Goal: Obtain resource: Obtain resource

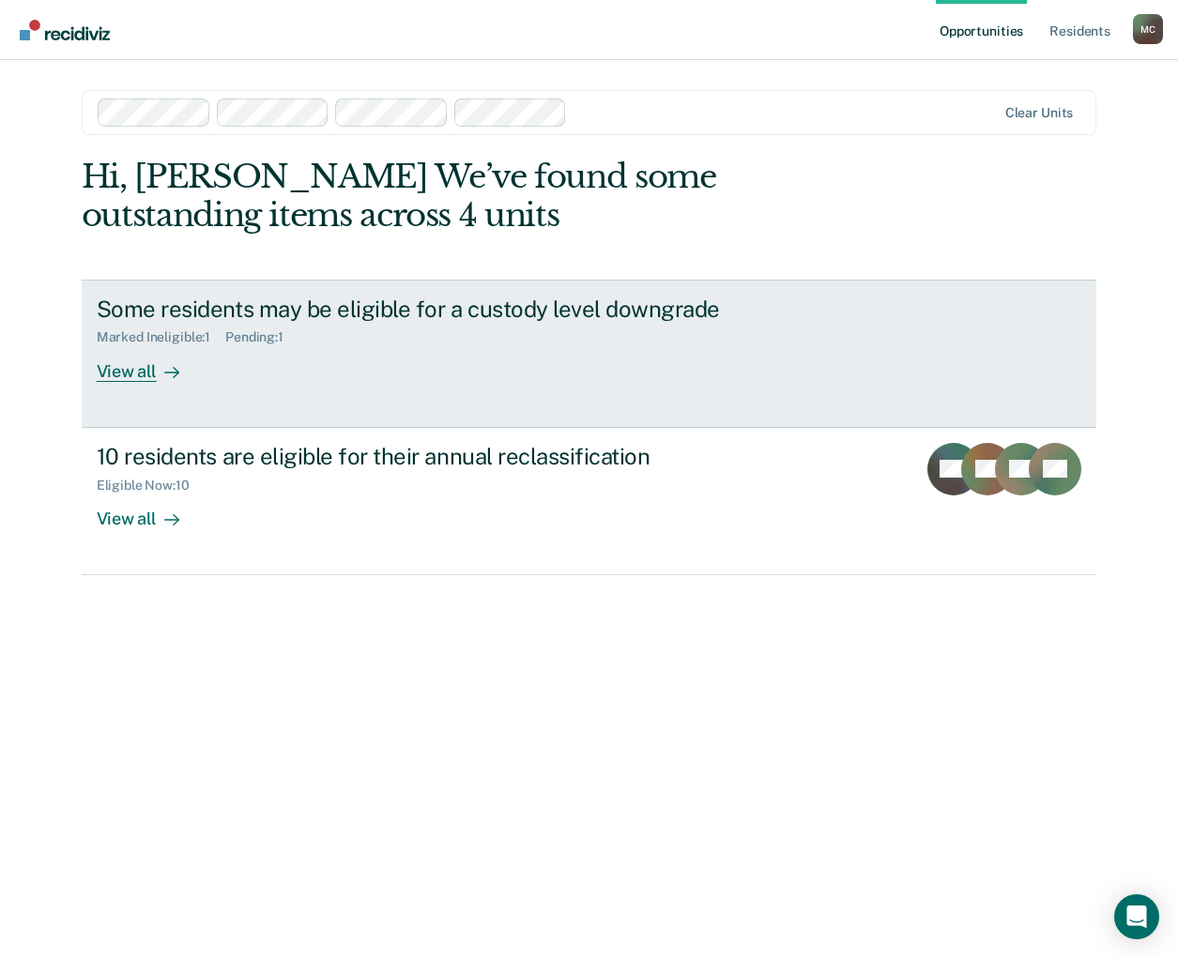
click at [131, 373] on div "View all" at bounding box center [149, 363] width 105 height 37
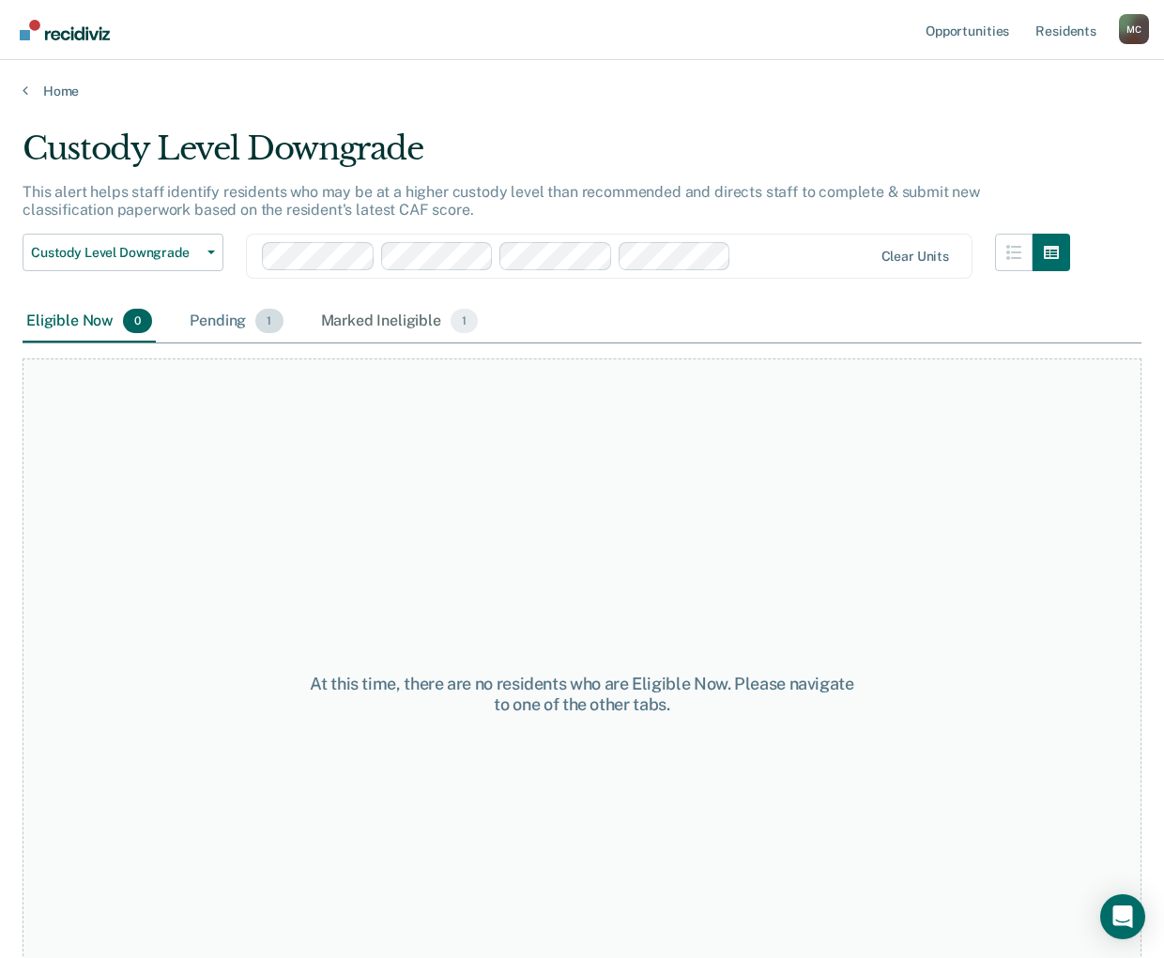
click at [236, 312] on div "Pending 1" at bounding box center [236, 321] width 100 height 41
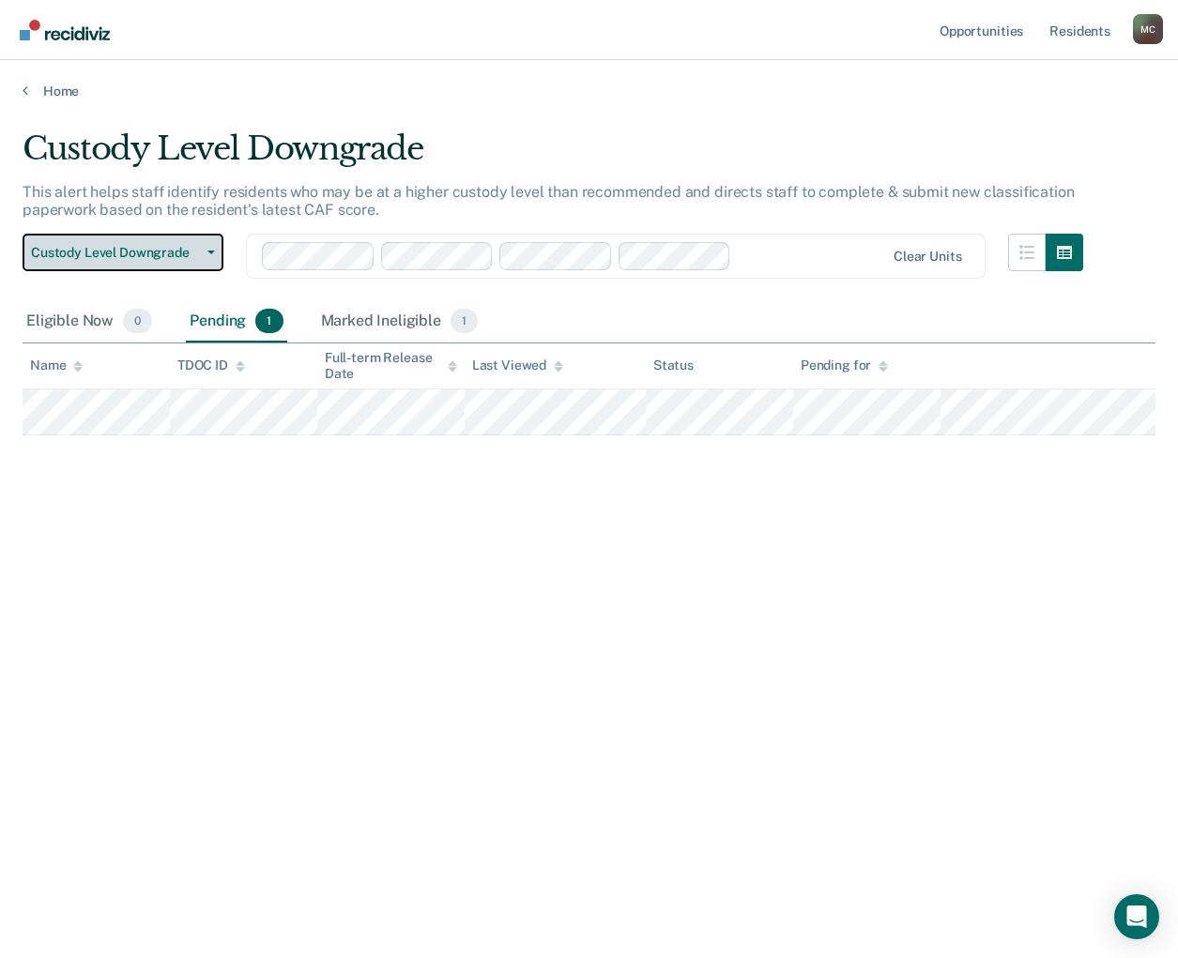
click at [122, 254] on span "Custody Level Downgrade" at bounding box center [115, 253] width 169 height 16
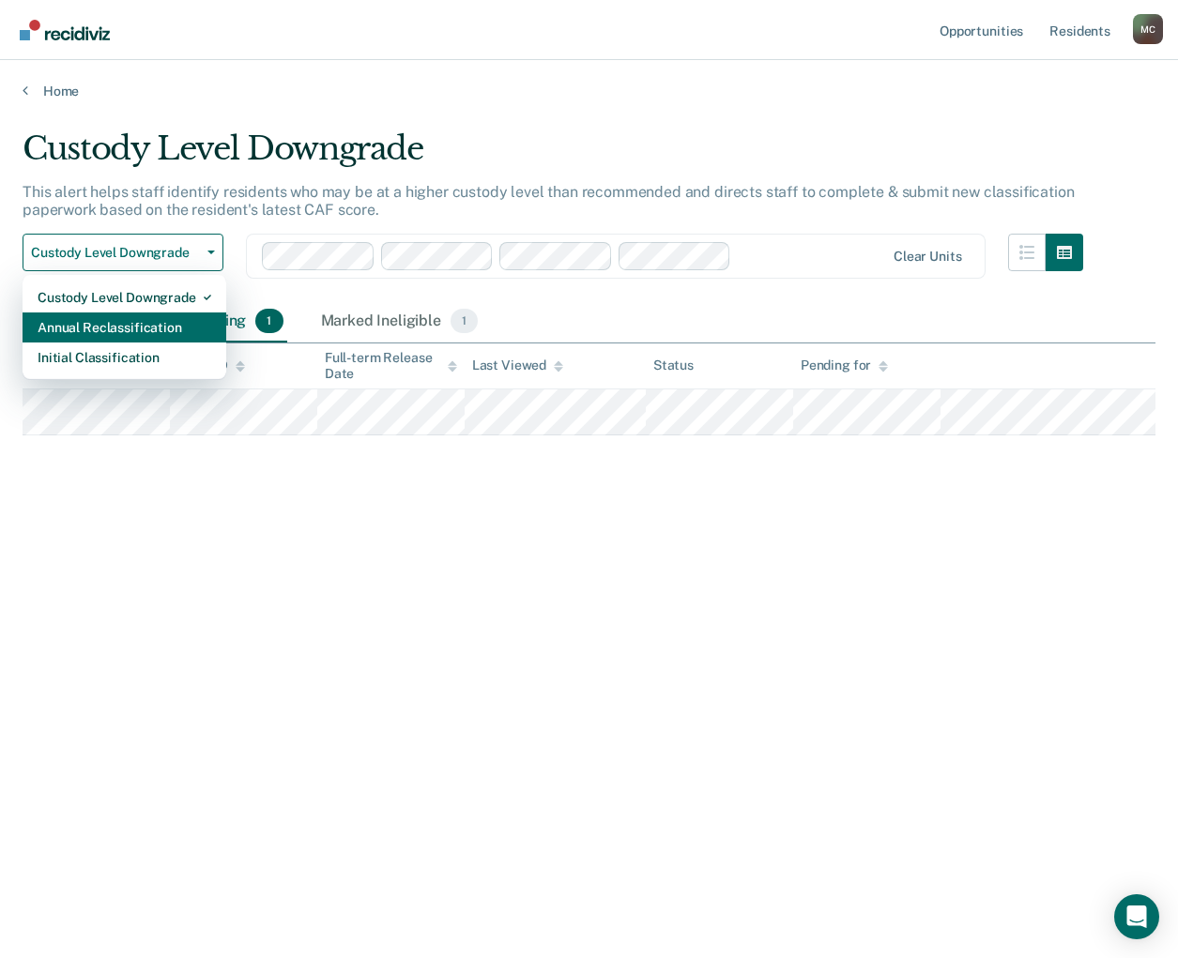
click at [116, 333] on div "Annual Reclassification" at bounding box center [125, 327] width 174 height 30
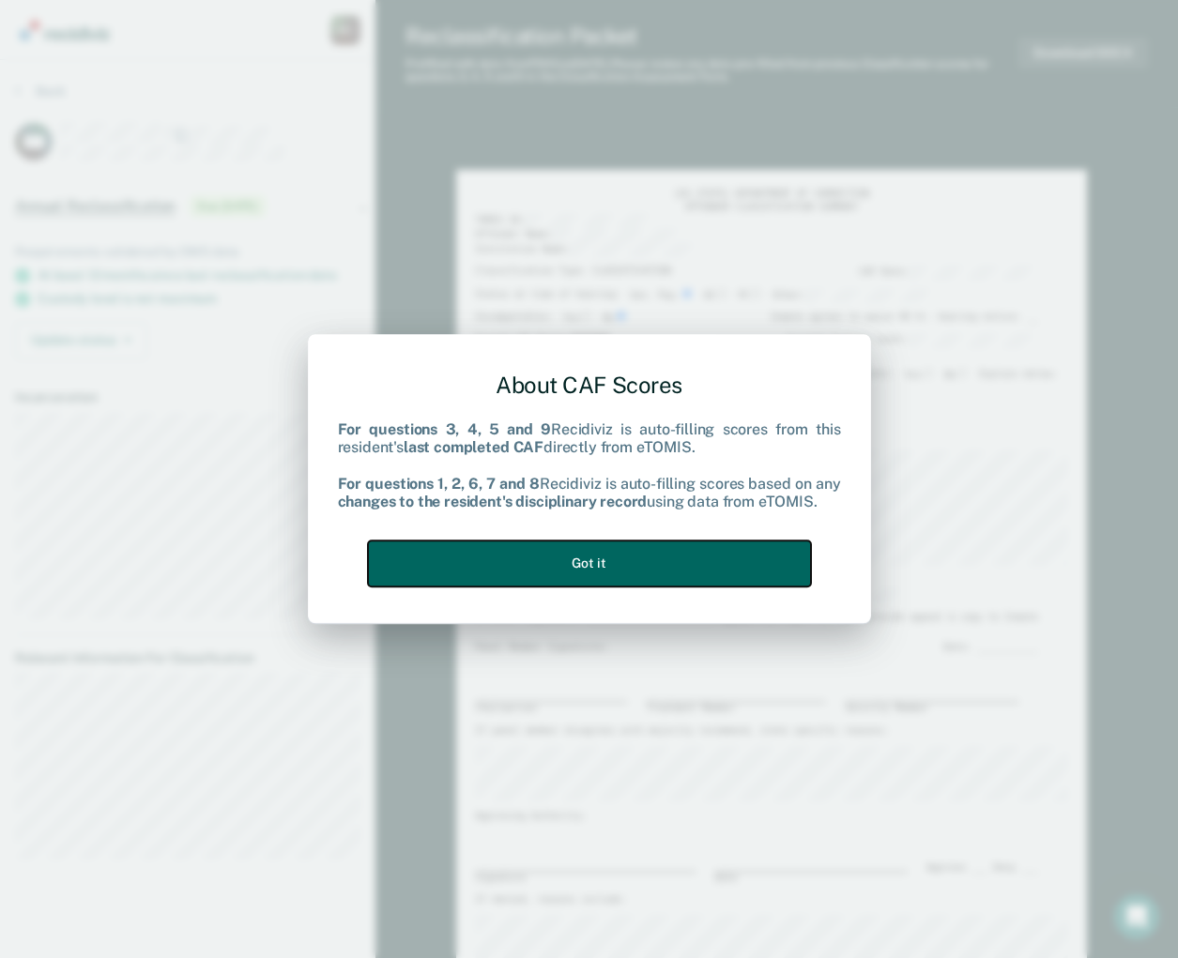
click at [608, 571] on button "Got it" at bounding box center [589, 564] width 443 height 46
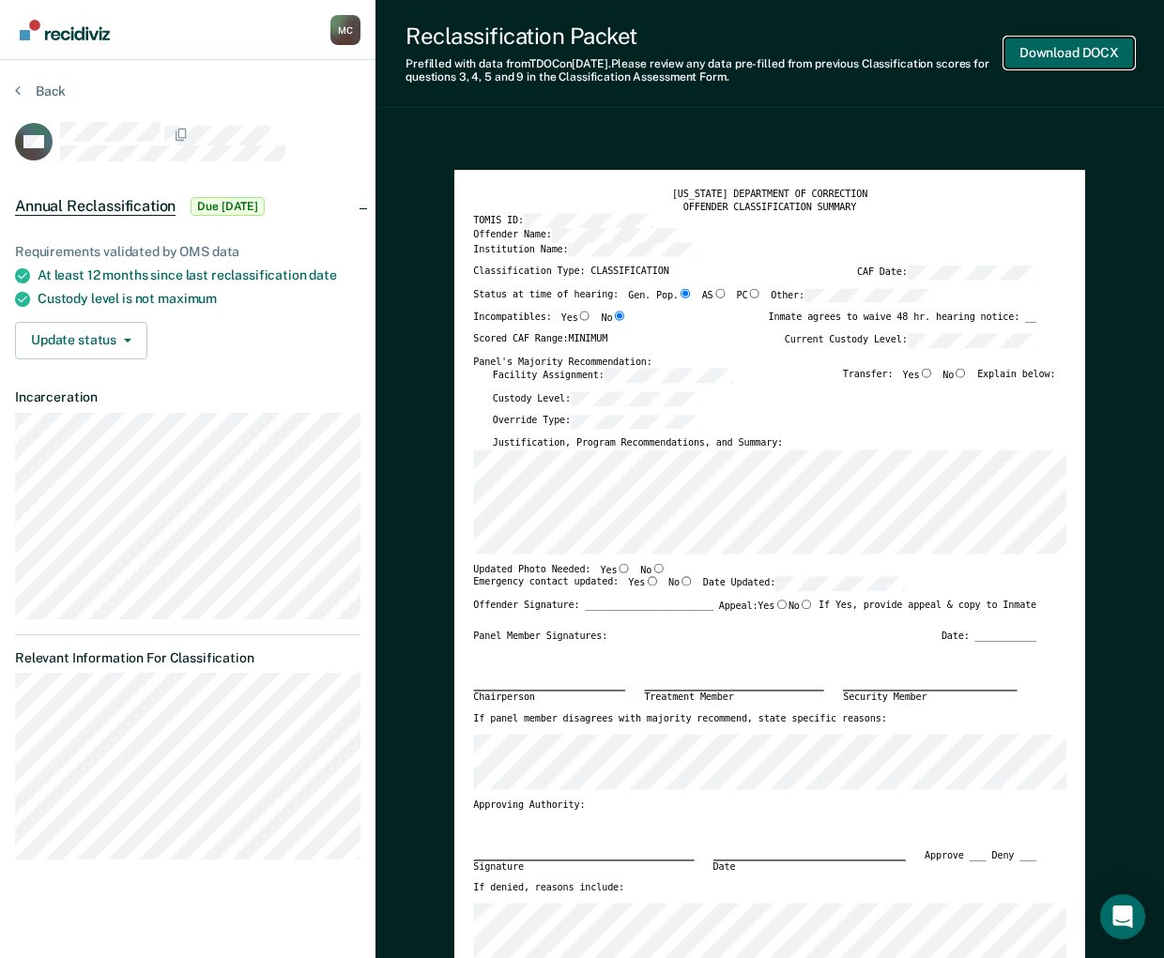
click at [1068, 55] on button "Download DOCX" at bounding box center [1069, 53] width 130 height 31
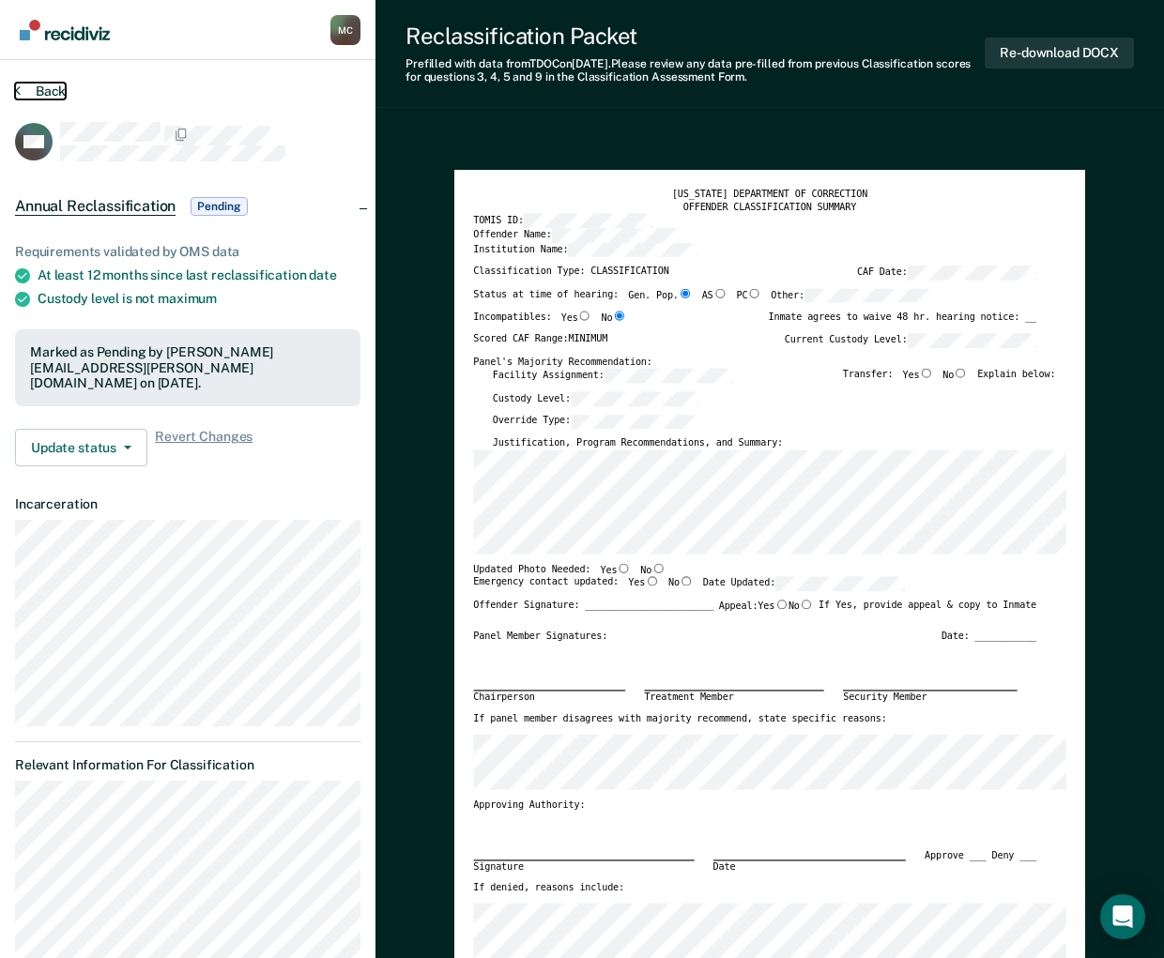
click at [37, 91] on button "Back" at bounding box center [40, 91] width 51 height 17
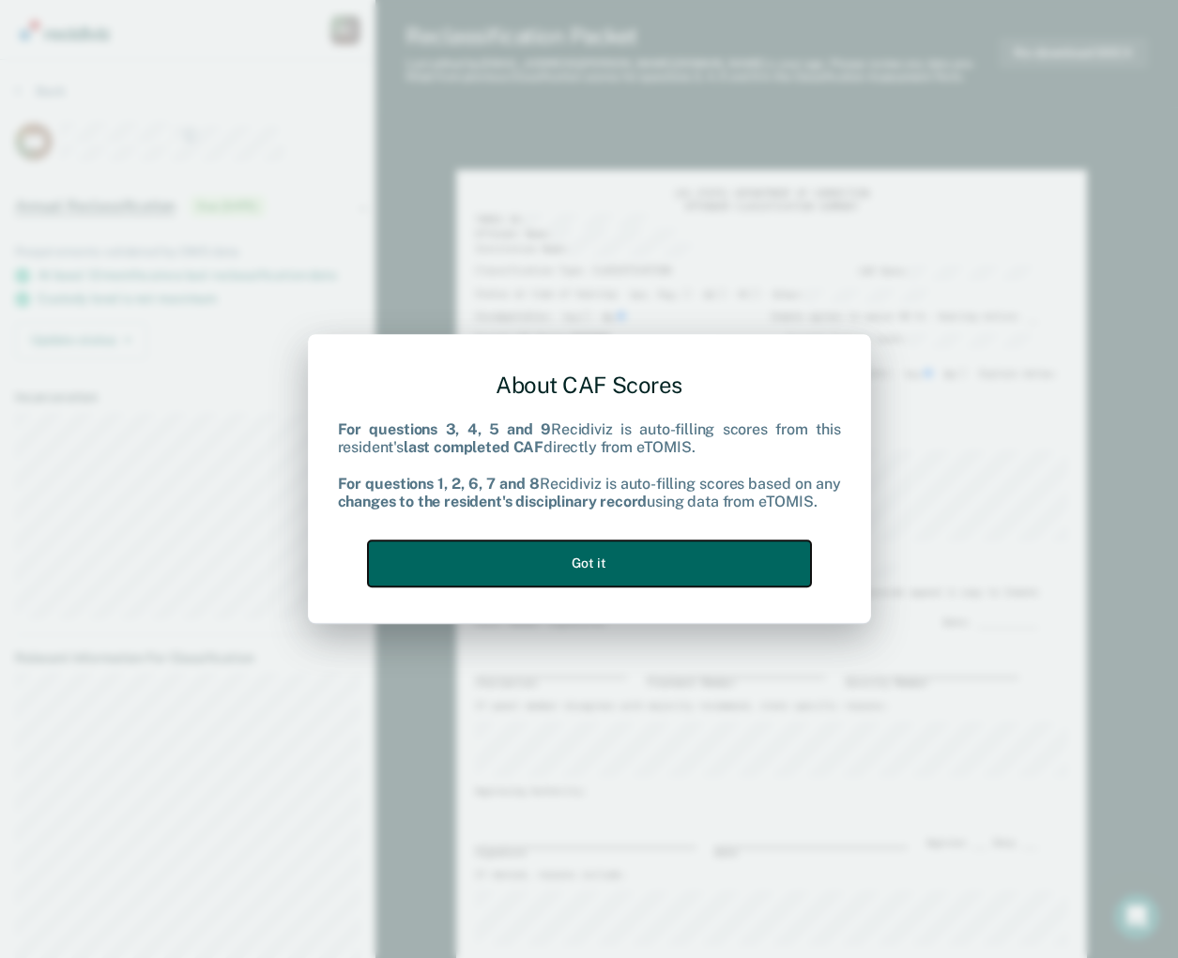
click at [681, 570] on button "Got it" at bounding box center [589, 564] width 443 height 46
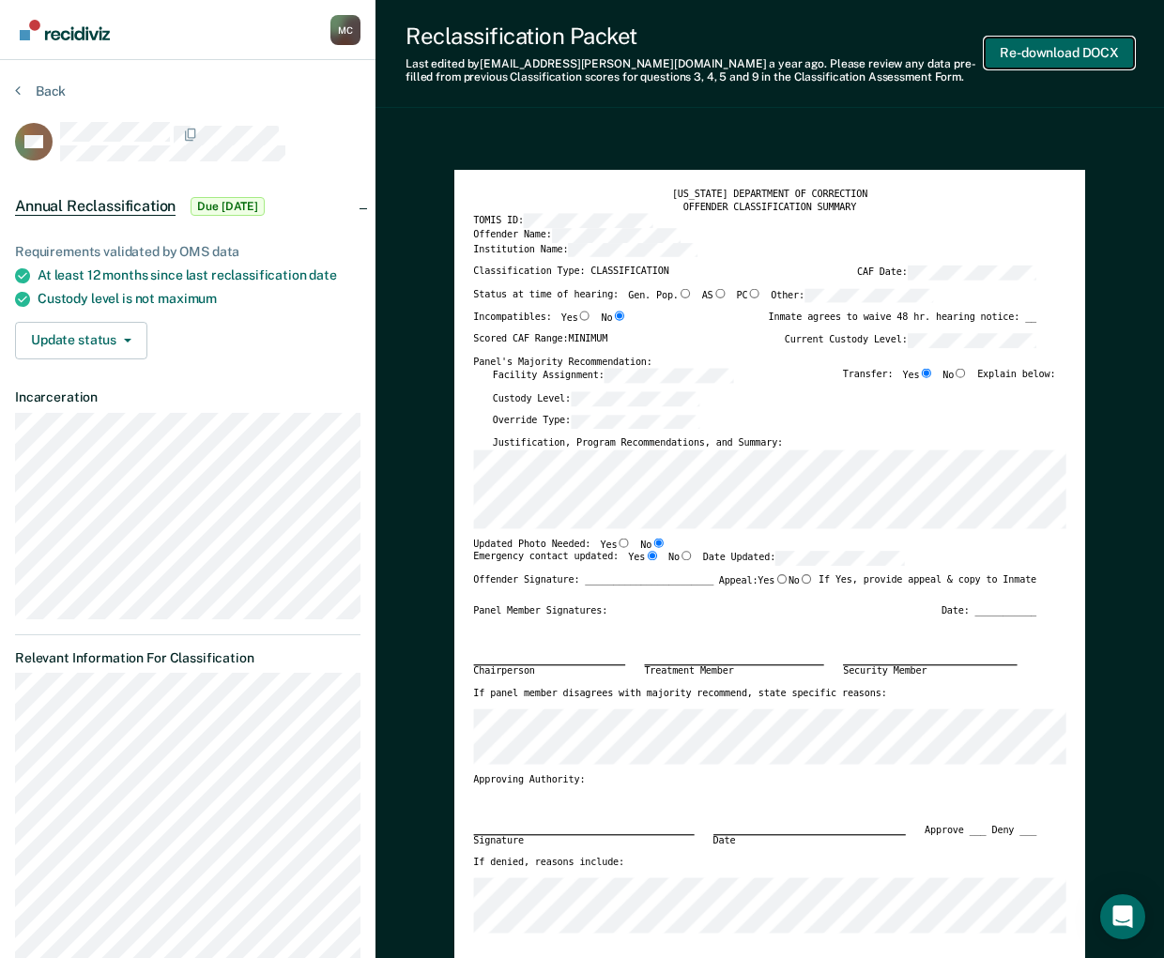
click at [1061, 44] on button "Re-download DOCX" at bounding box center [1058, 53] width 149 height 31
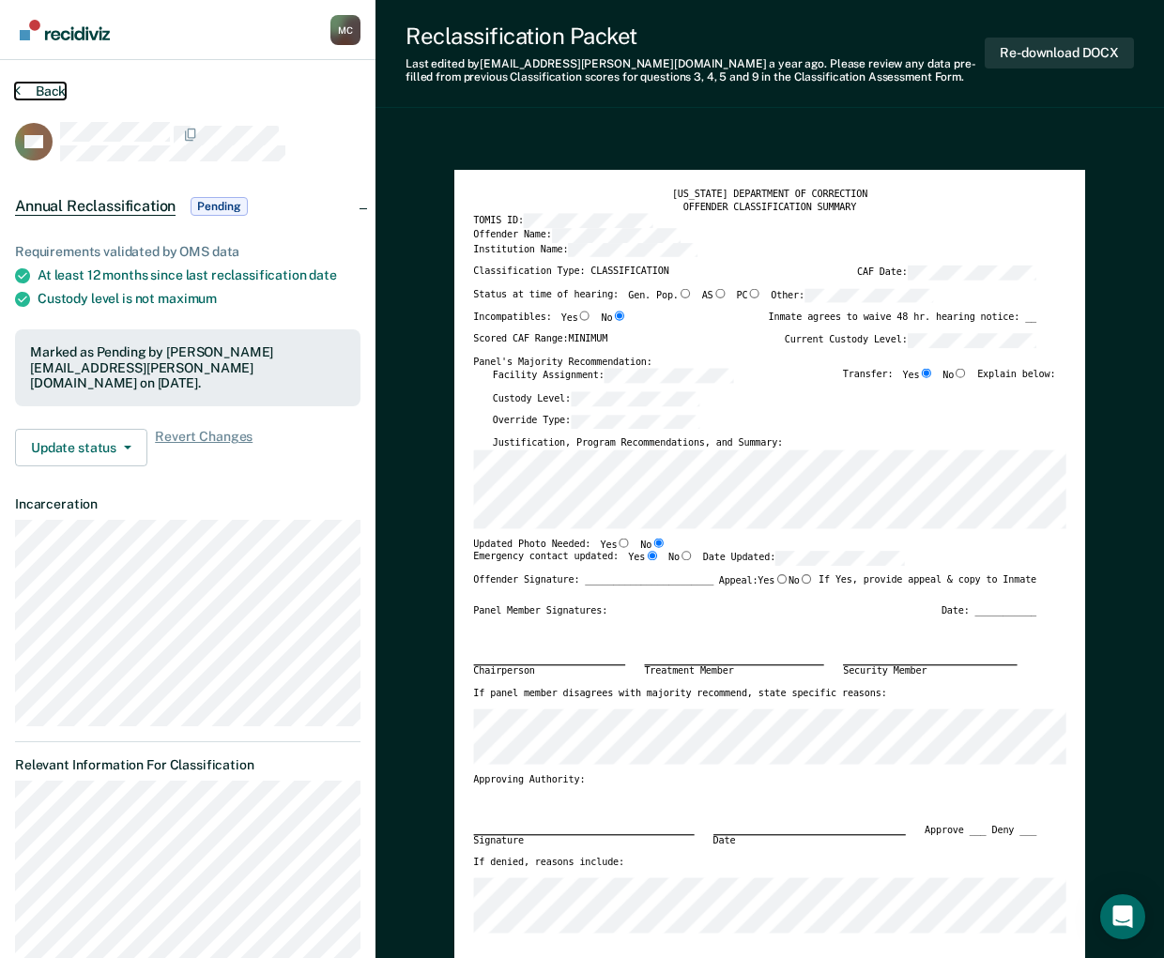
click at [38, 87] on button "Back" at bounding box center [40, 91] width 51 height 17
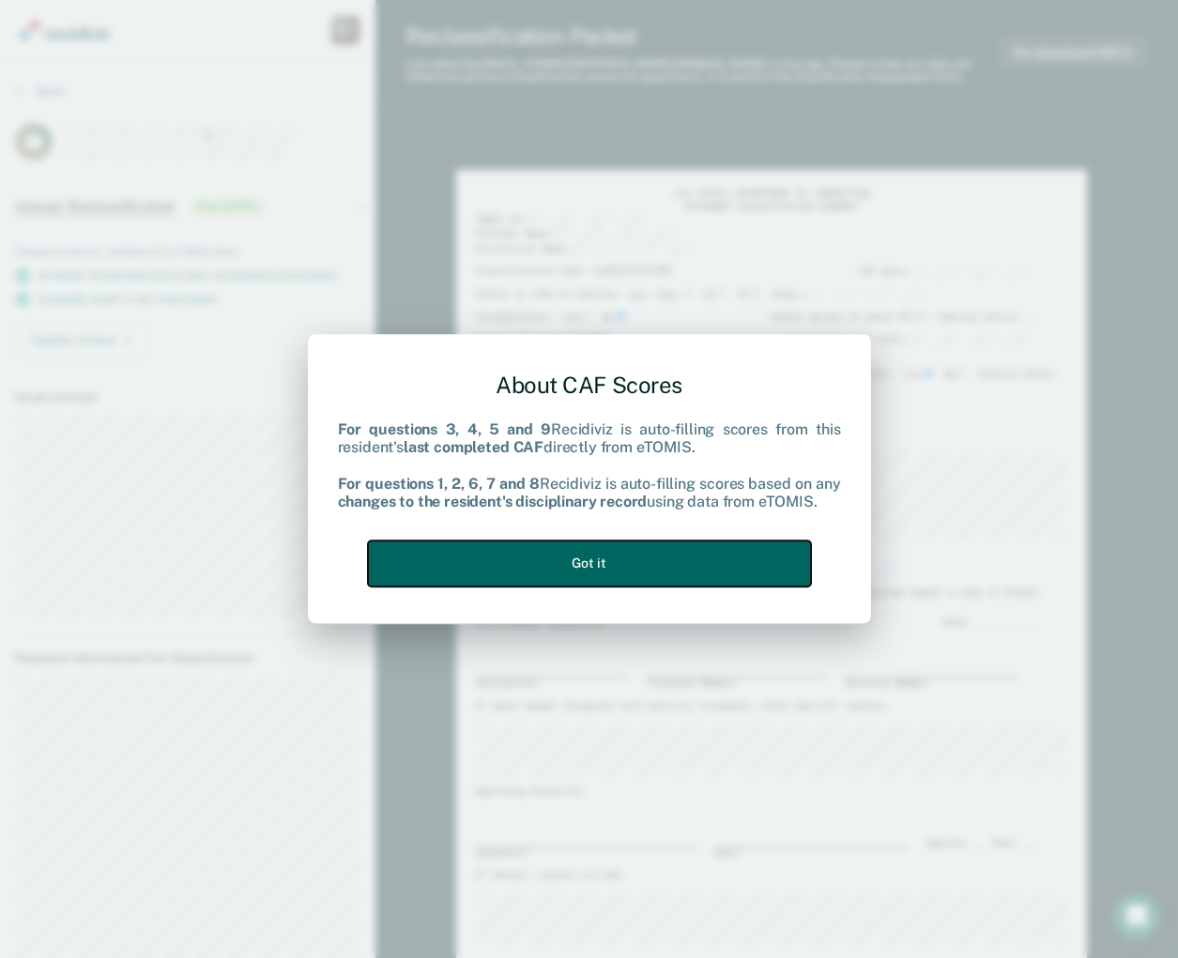
click at [600, 569] on button "Got it" at bounding box center [589, 564] width 443 height 46
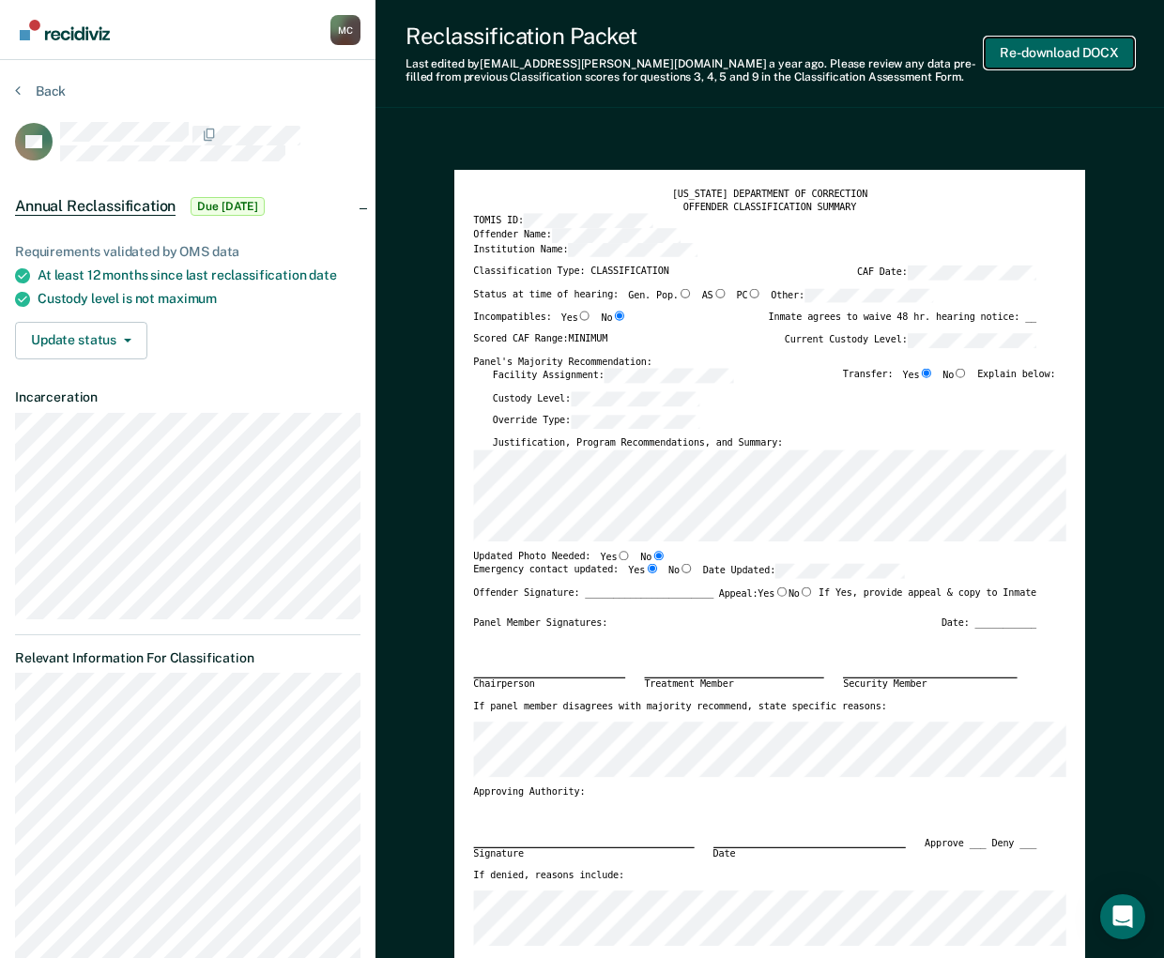
click at [1063, 53] on button "Re-download DOCX" at bounding box center [1058, 53] width 149 height 31
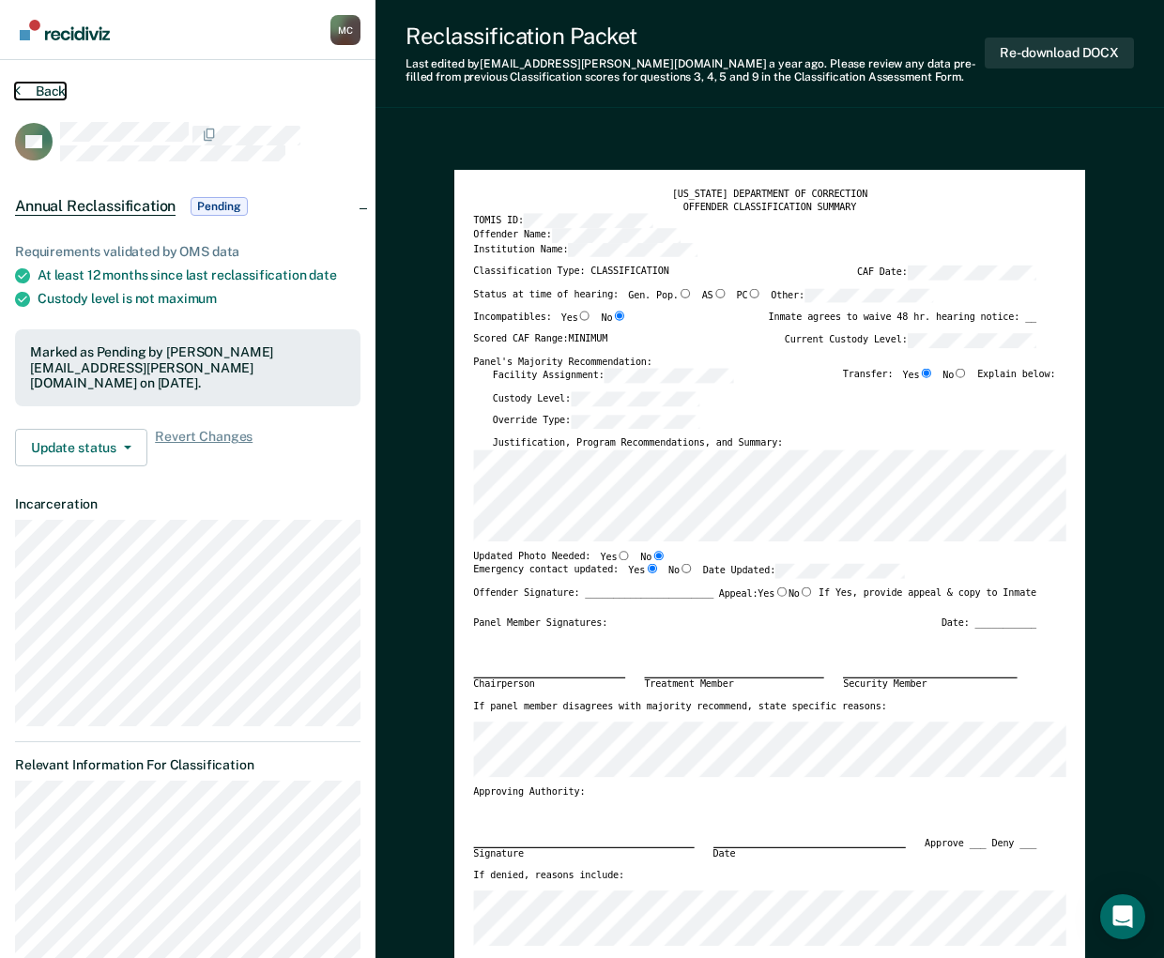
click at [48, 97] on button "Back" at bounding box center [40, 91] width 51 height 17
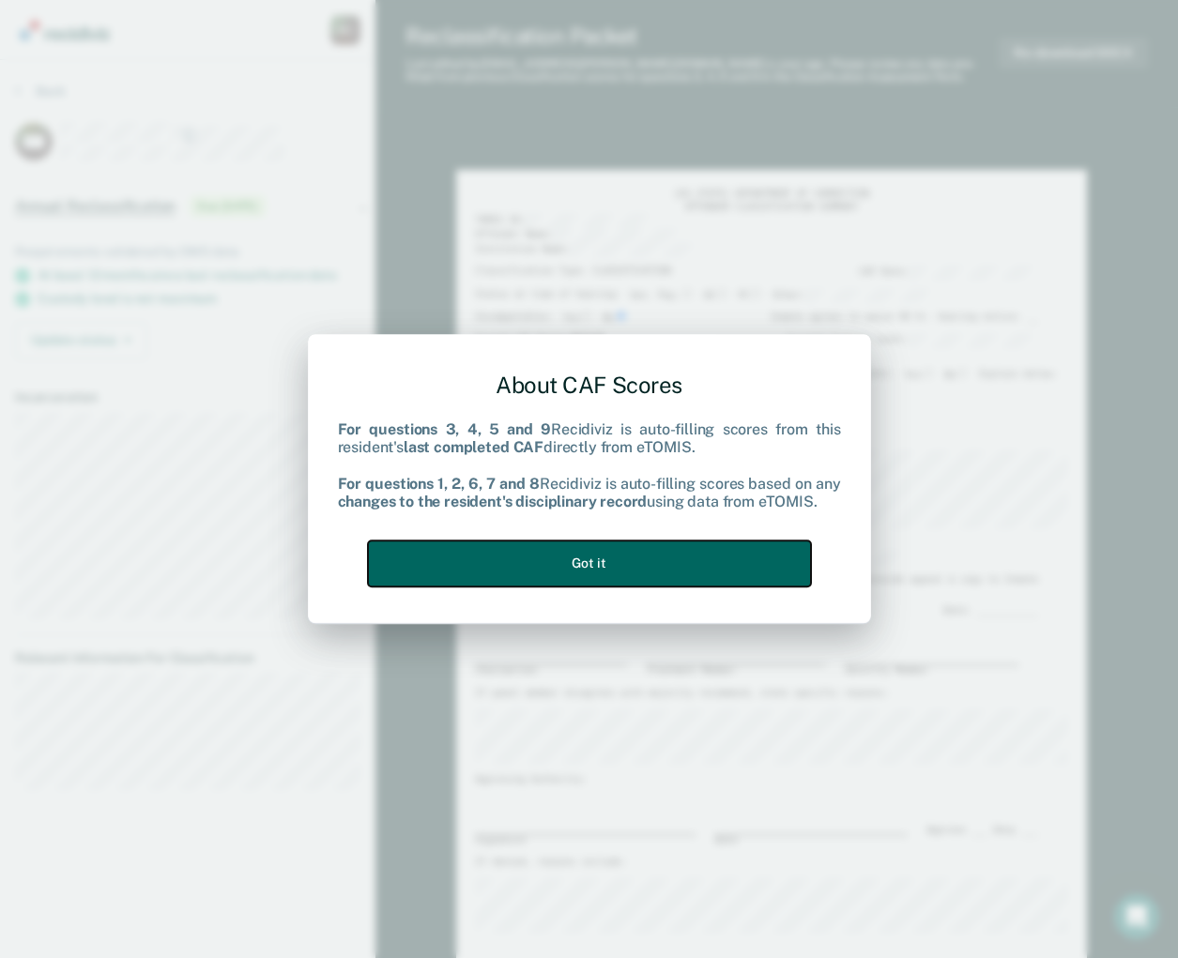
click at [745, 561] on button "Got it" at bounding box center [589, 564] width 443 height 46
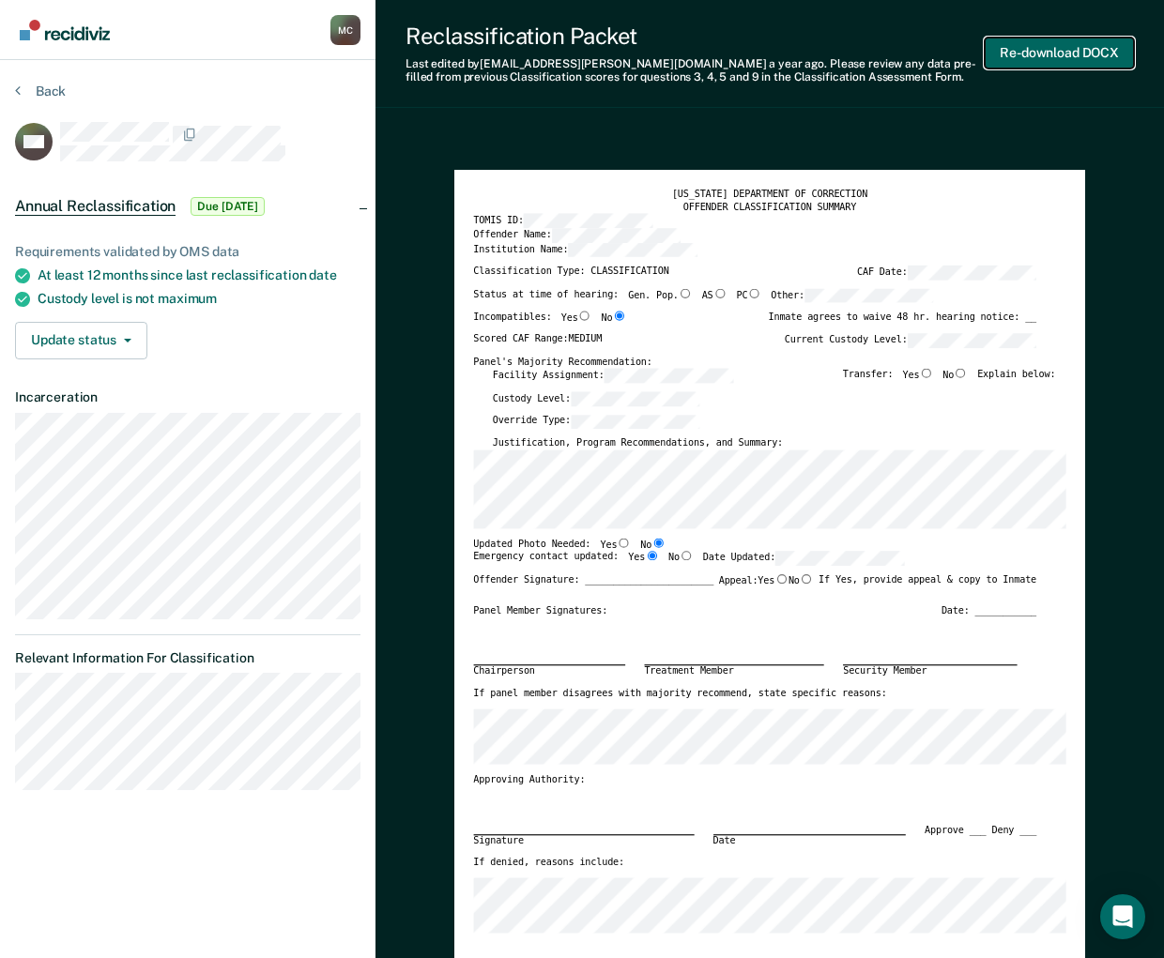
click at [1074, 60] on button "Re-download DOCX" at bounding box center [1058, 53] width 149 height 31
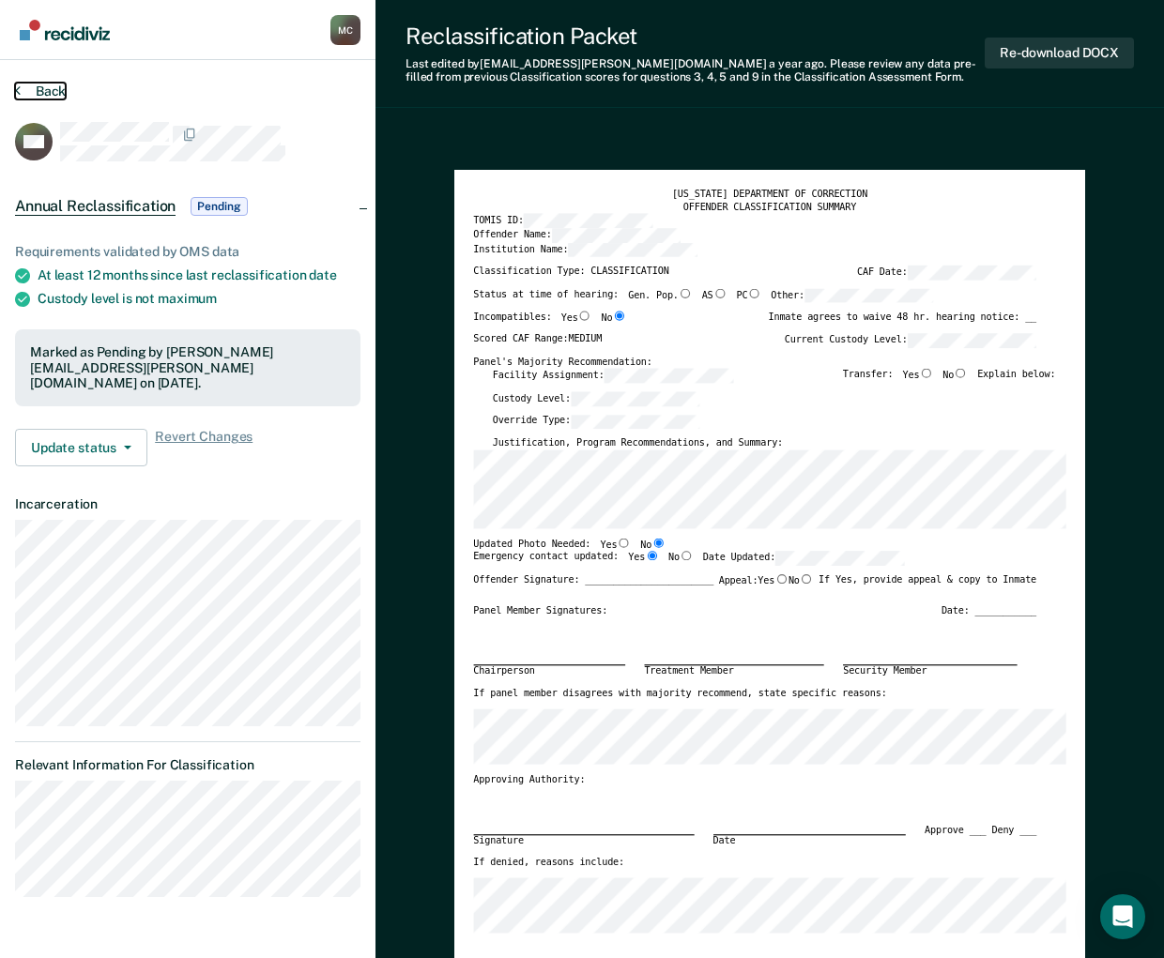
click at [35, 87] on button "Back" at bounding box center [40, 91] width 51 height 17
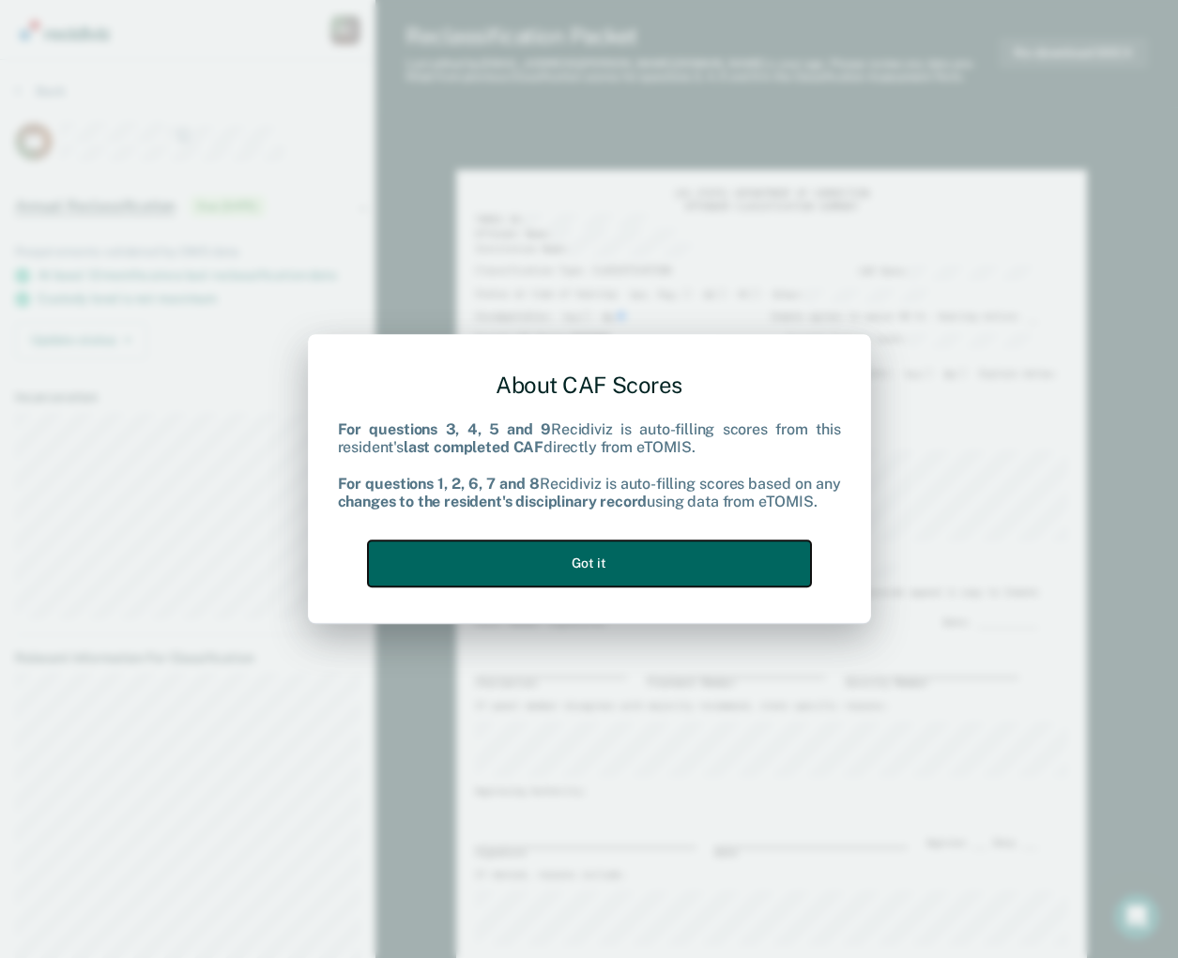
click at [736, 544] on button "Got it" at bounding box center [589, 564] width 443 height 46
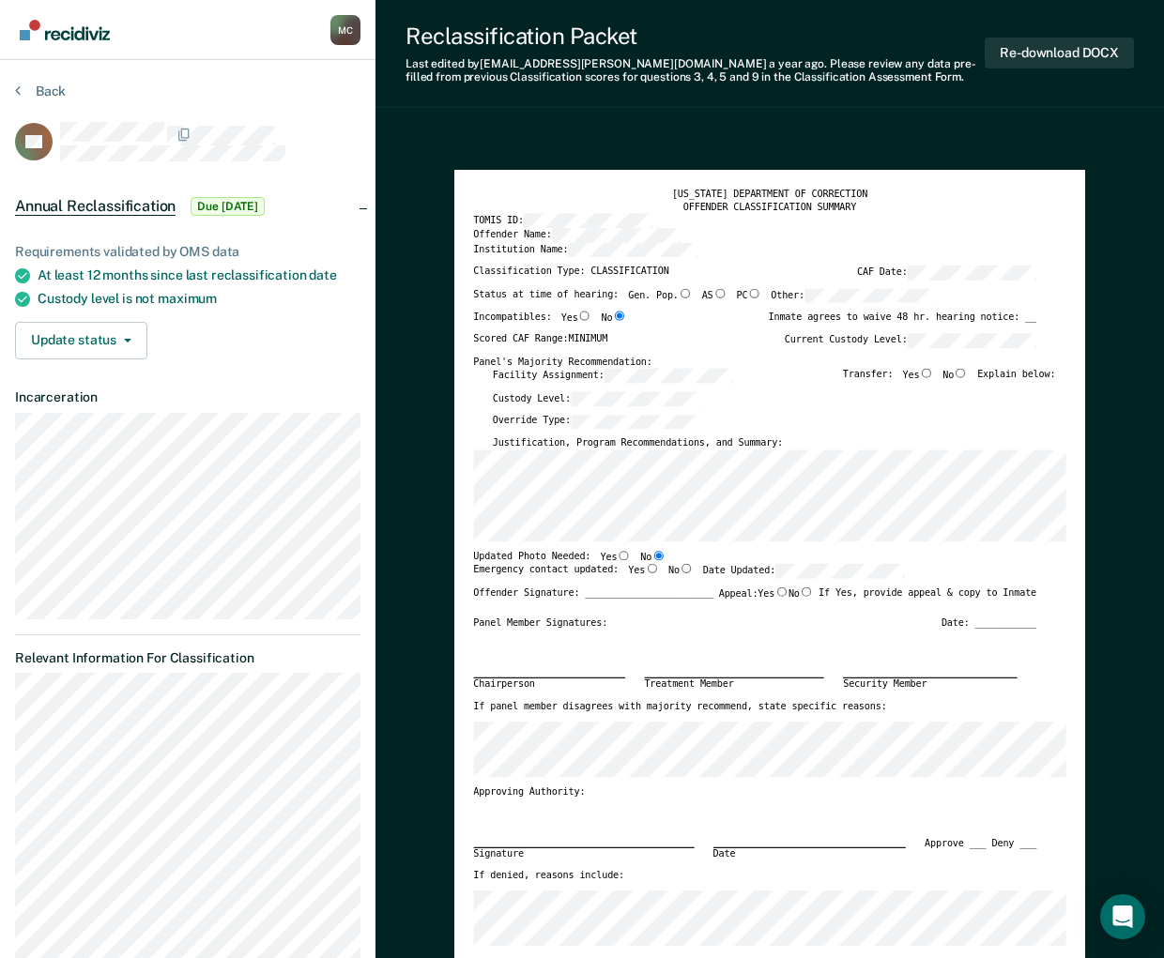
click at [1070, 35] on div "Re-download DOCX" at bounding box center [1058, 54] width 149 height 62
click at [1070, 53] on button "Re-download DOCX" at bounding box center [1058, 53] width 149 height 31
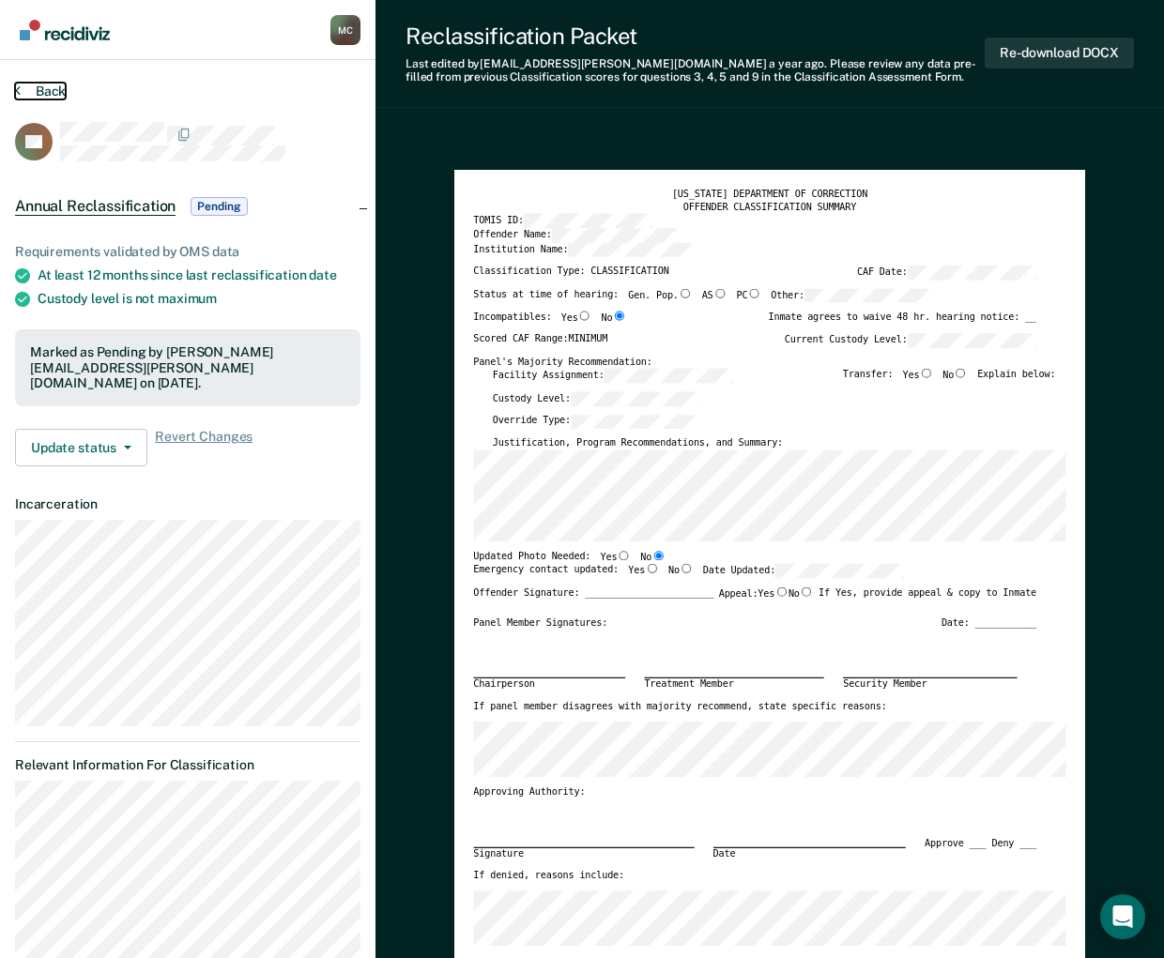
click at [59, 87] on button "Back" at bounding box center [40, 91] width 51 height 17
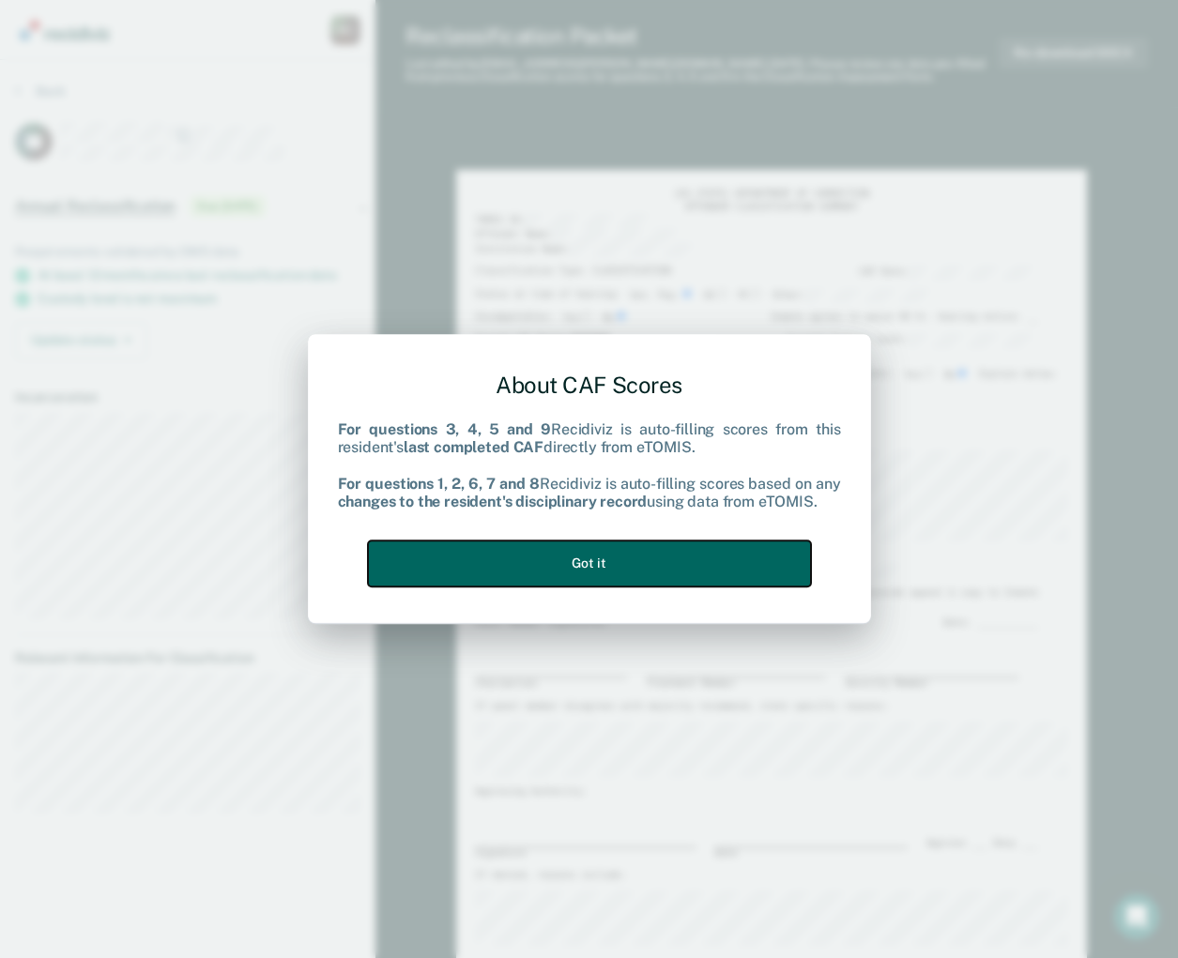
click at [664, 560] on button "Got it" at bounding box center [589, 564] width 443 height 46
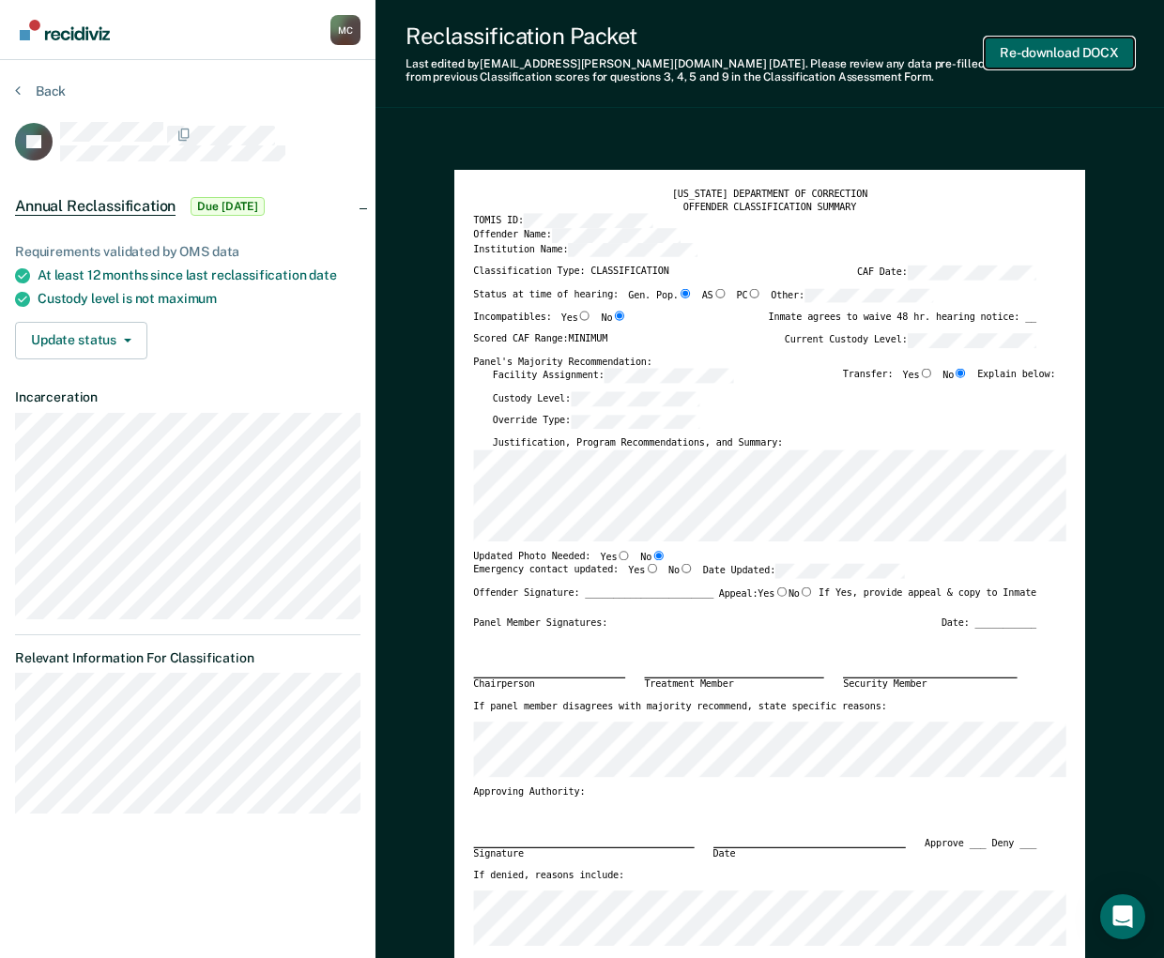
click at [1058, 55] on button "Re-download DOCX" at bounding box center [1058, 53] width 149 height 31
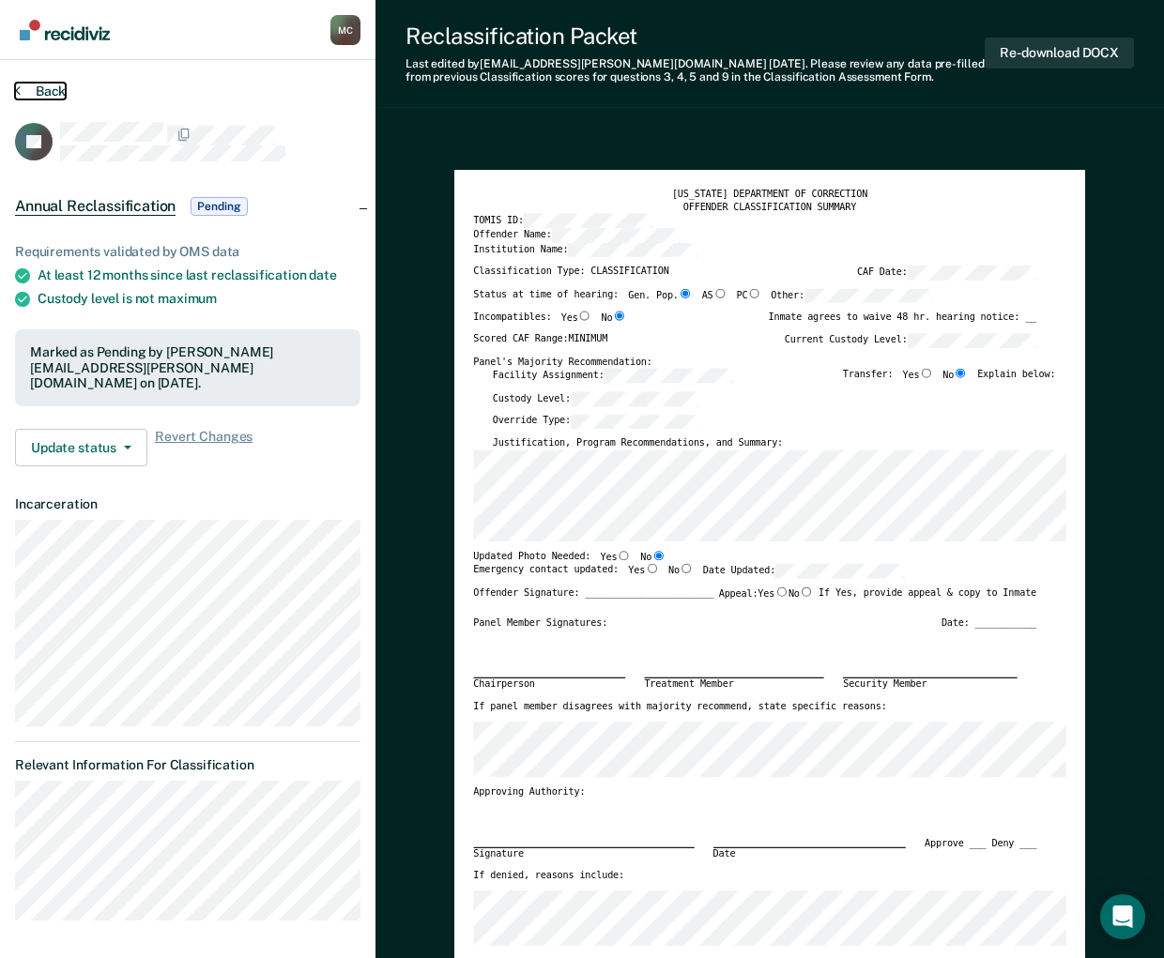
click at [46, 92] on button "Back" at bounding box center [40, 91] width 51 height 17
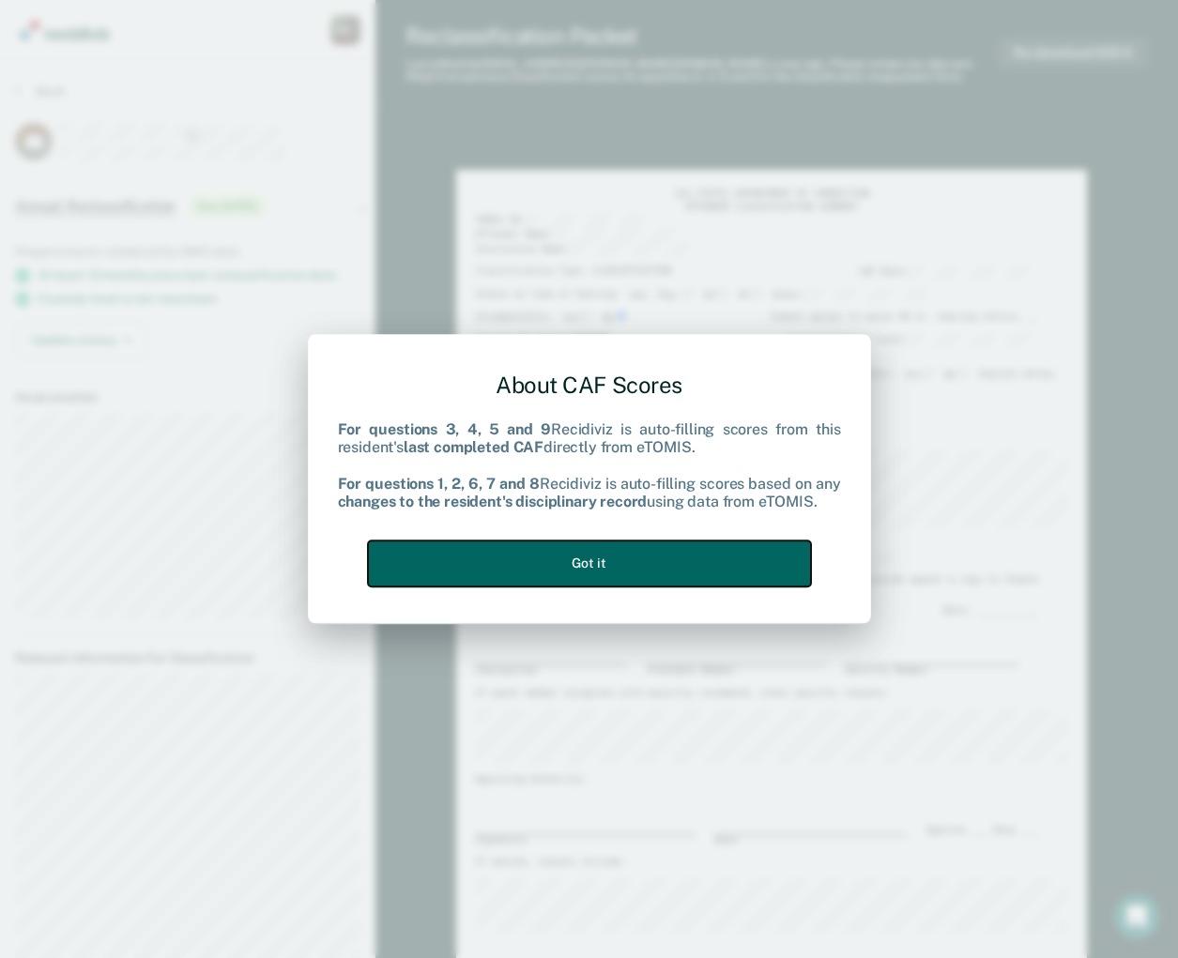
click at [741, 566] on button "Got it" at bounding box center [589, 564] width 443 height 46
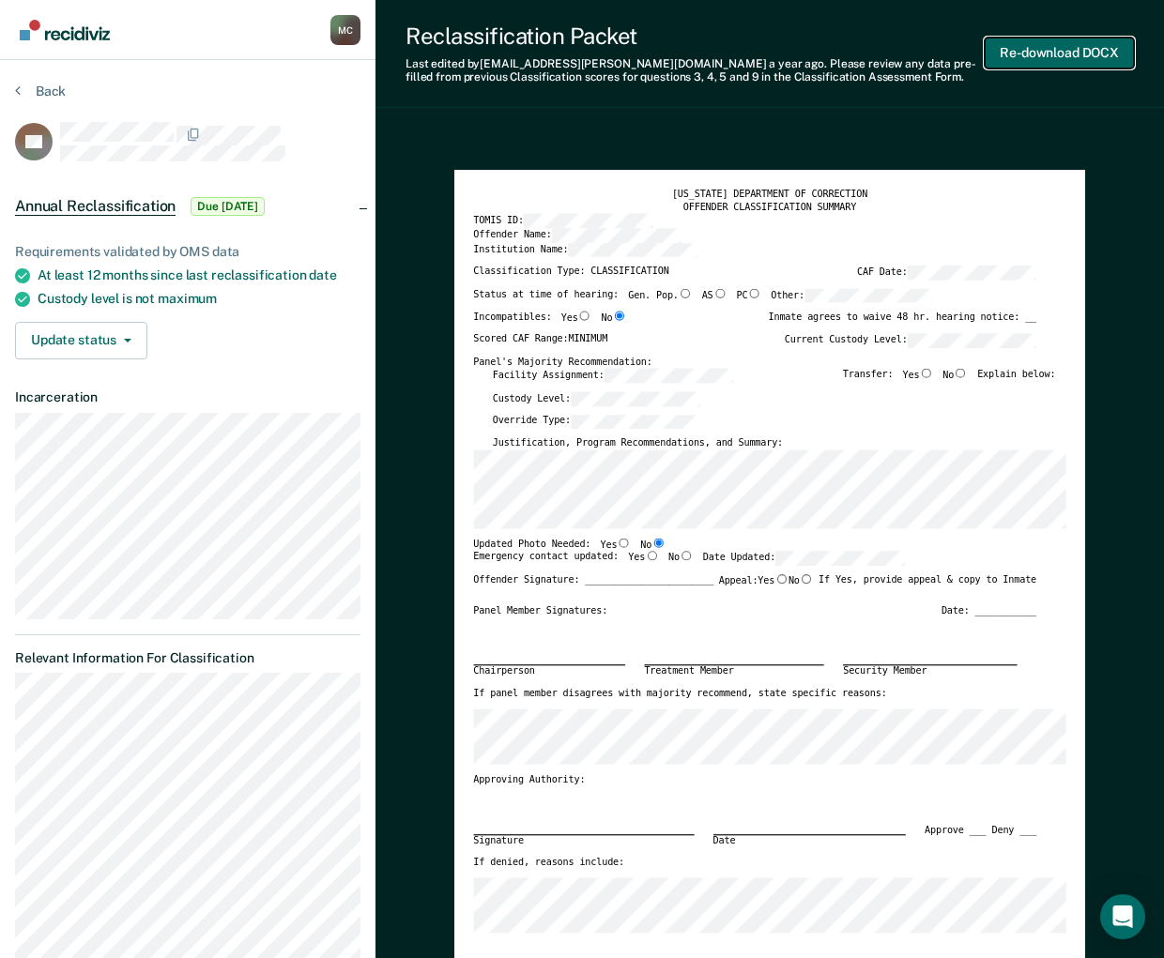
click at [1091, 51] on button "Re-download DOCX" at bounding box center [1058, 53] width 149 height 31
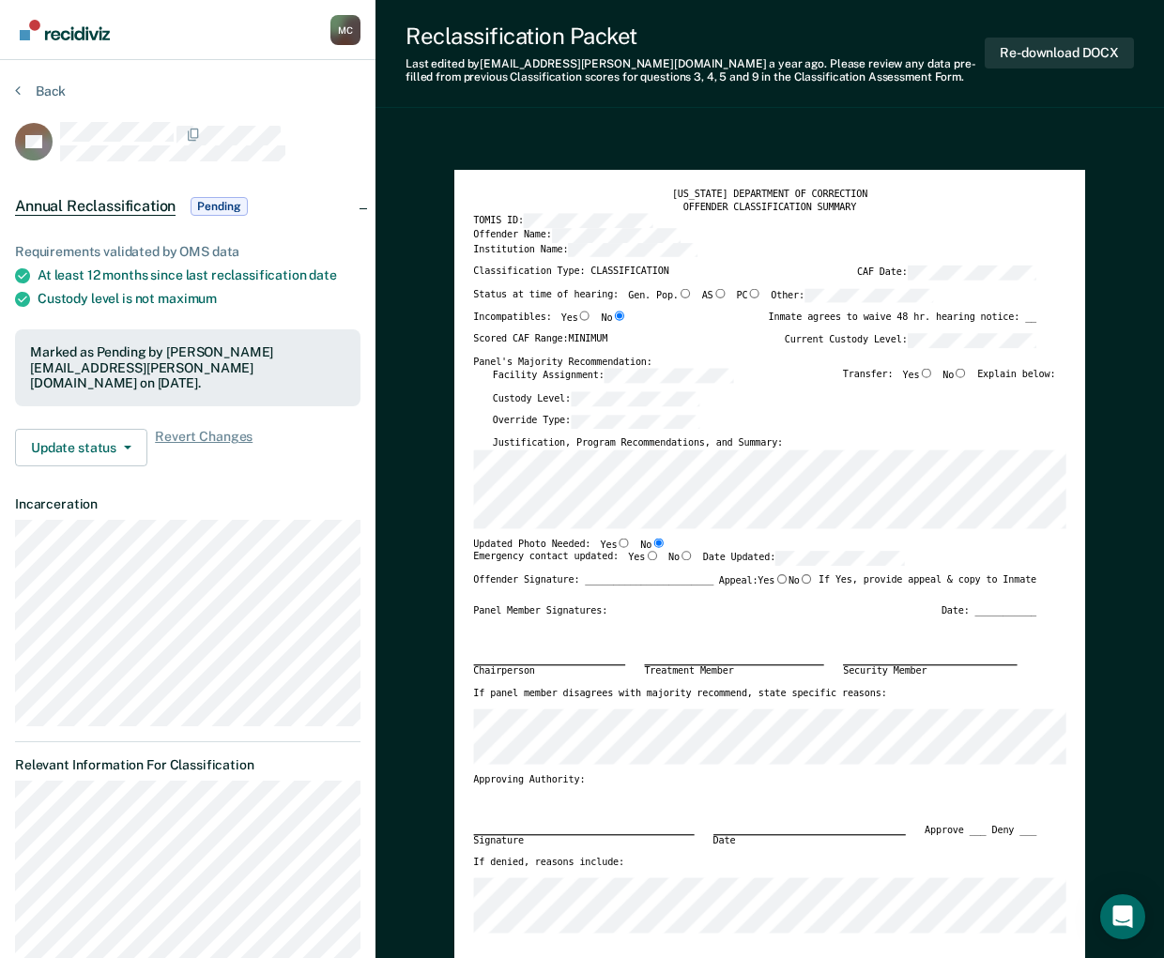
click at [54, 89] on button "Back" at bounding box center [40, 91] width 51 height 17
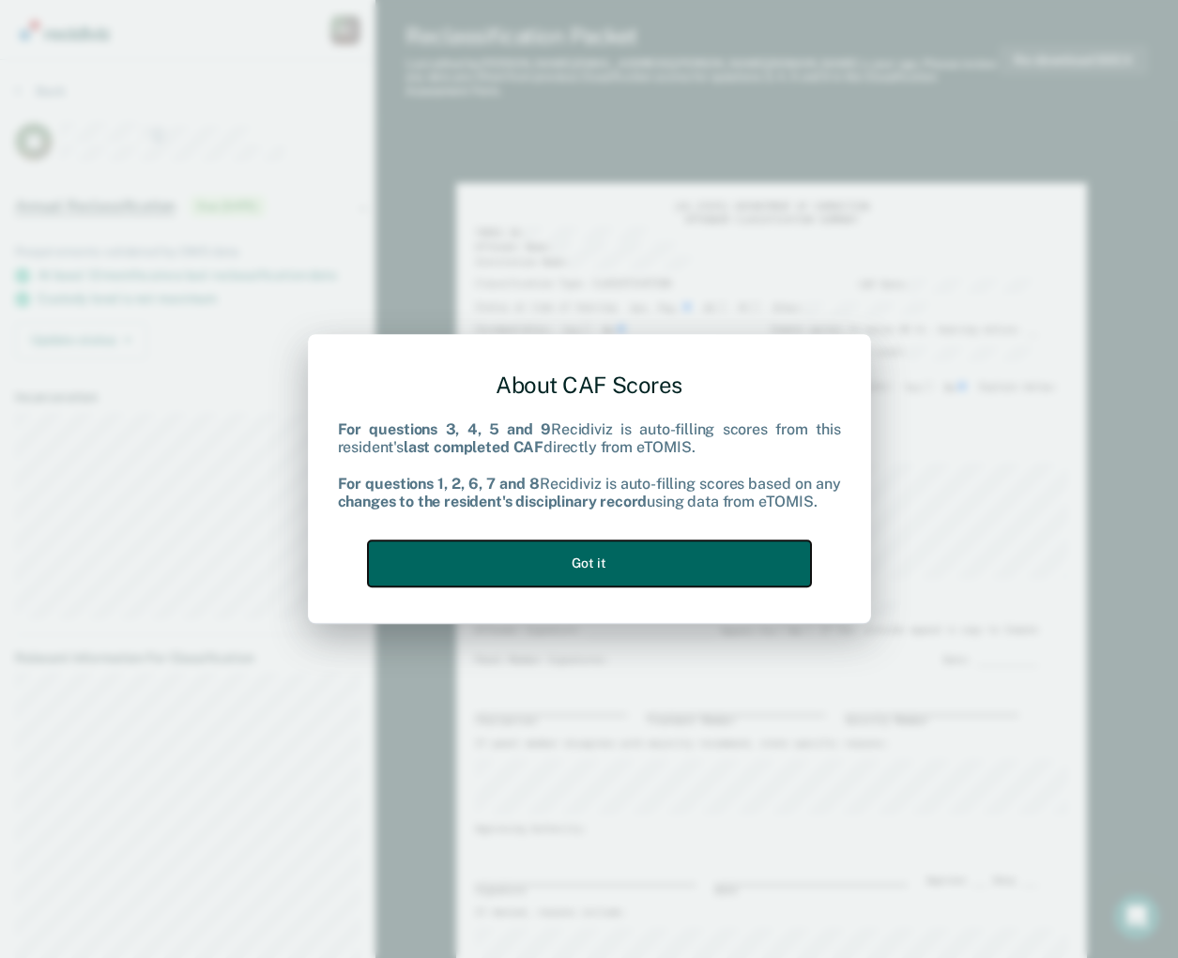
click at [708, 575] on button "Got it" at bounding box center [589, 564] width 443 height 46
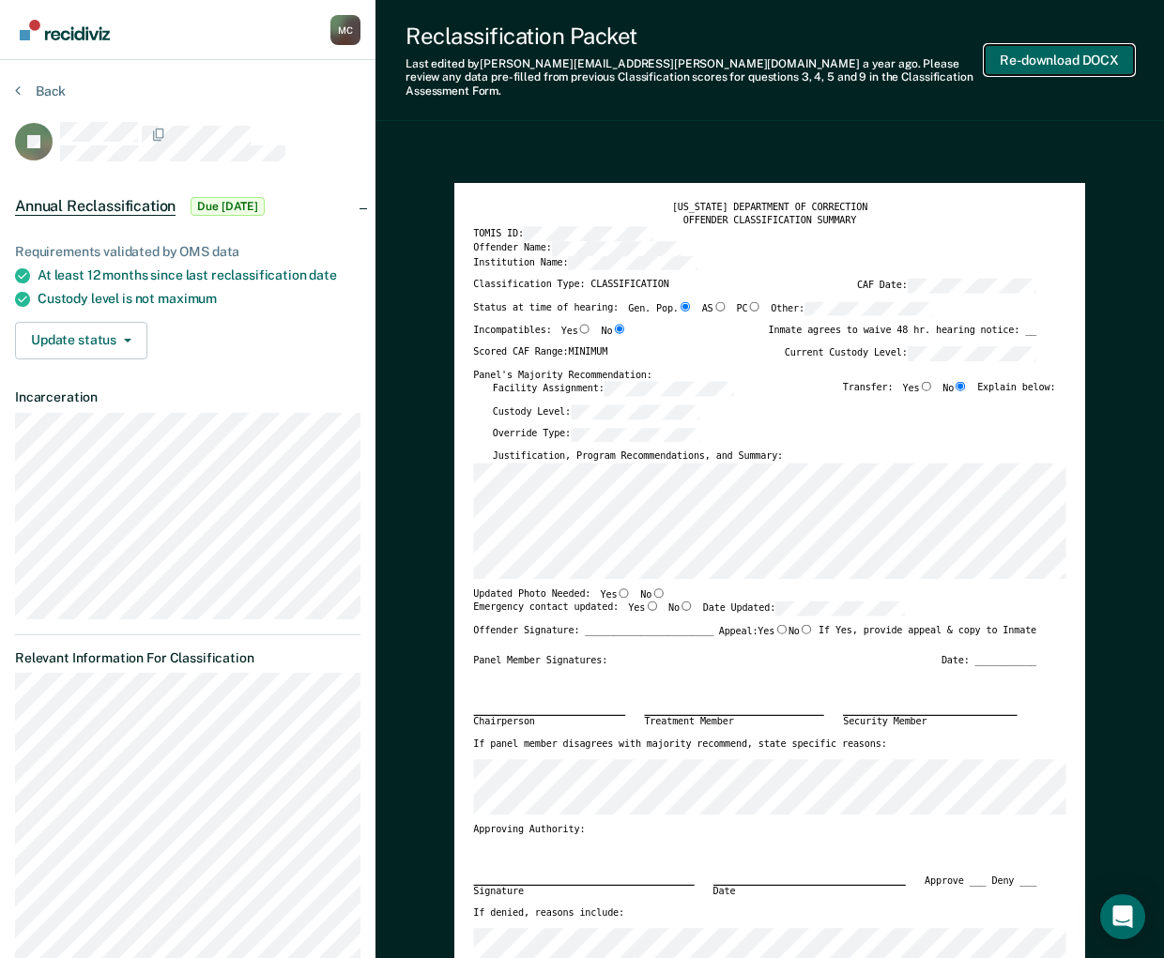
click at [1065, 48] on button "Re-download DOCX" at bounding box center [1058, 60] width 149 height 31
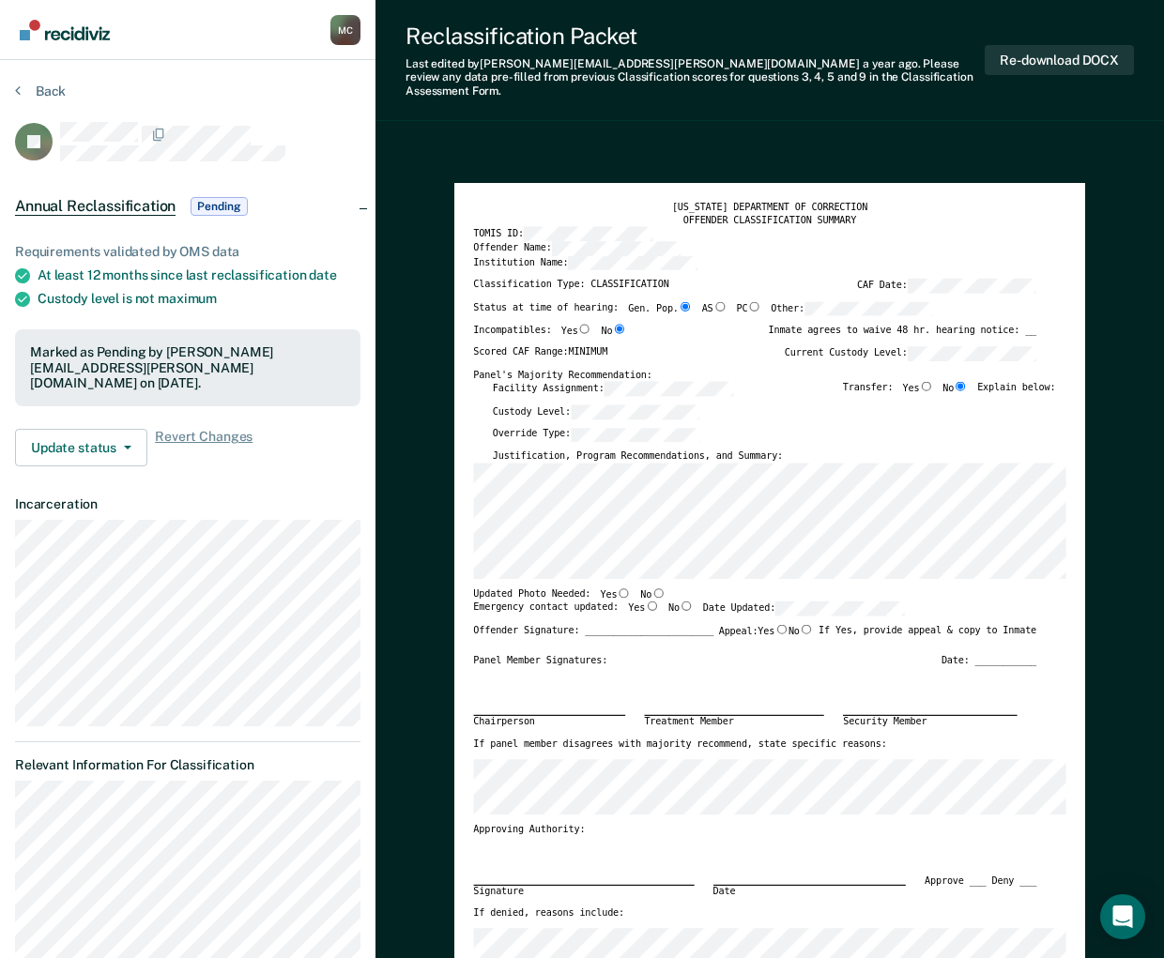
click at [47, 97] on button "Back" at bounding box center [40, 91] width 51 height 17
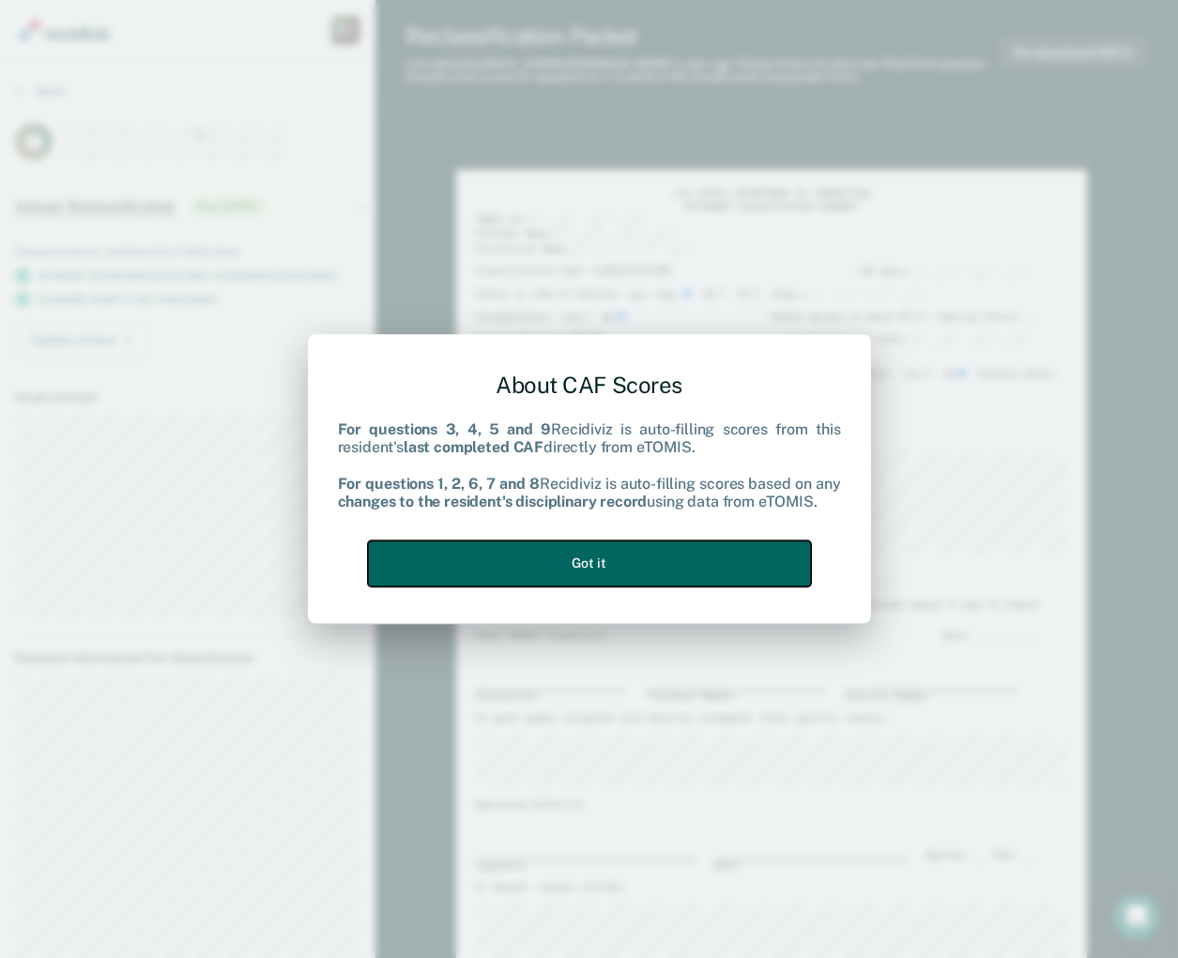
click at [619, 558] on button "Got it" at bounding box center [589, 564] width 443 height 46
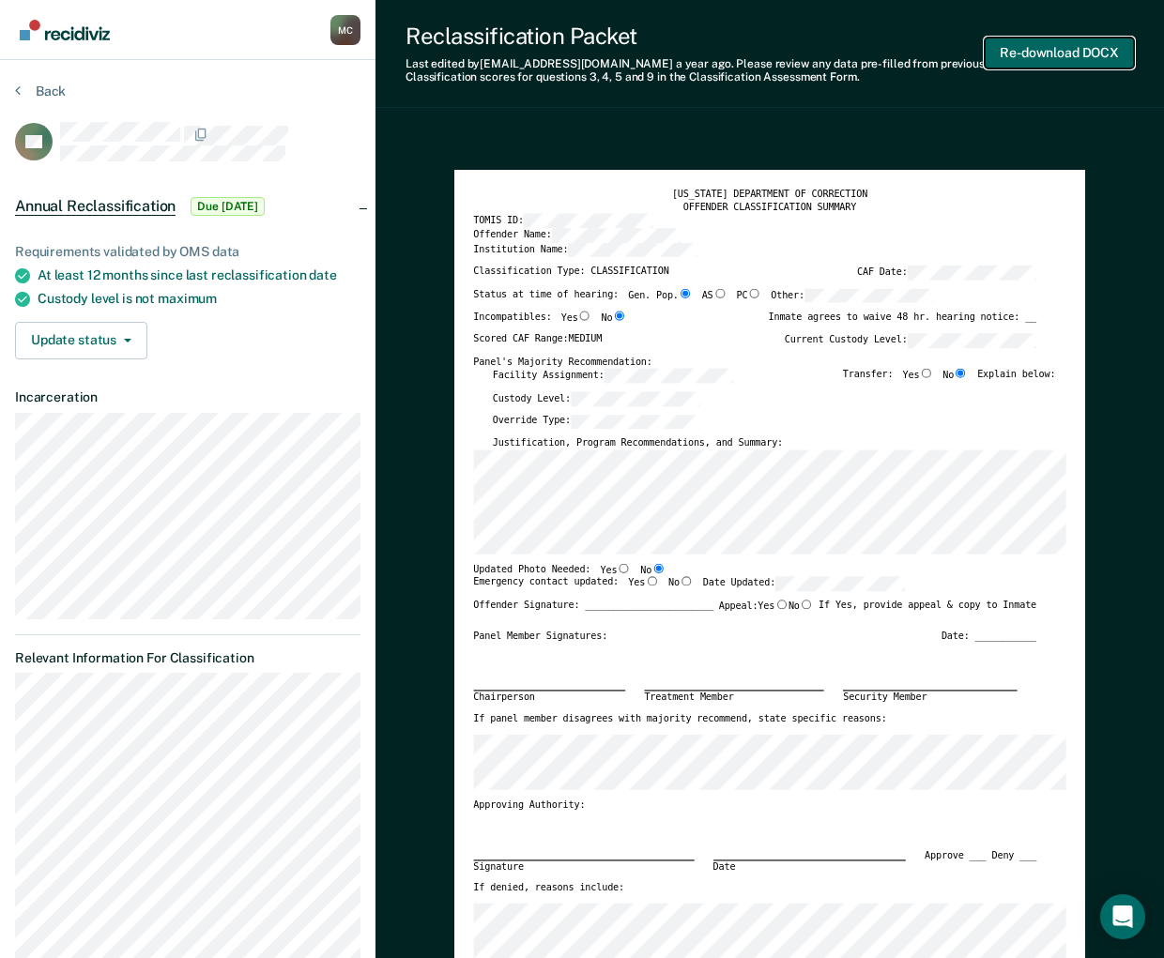
click at [1041, 54] on button "Re-download DOCX" at bounding box center [1058, 53] width 149 height 31
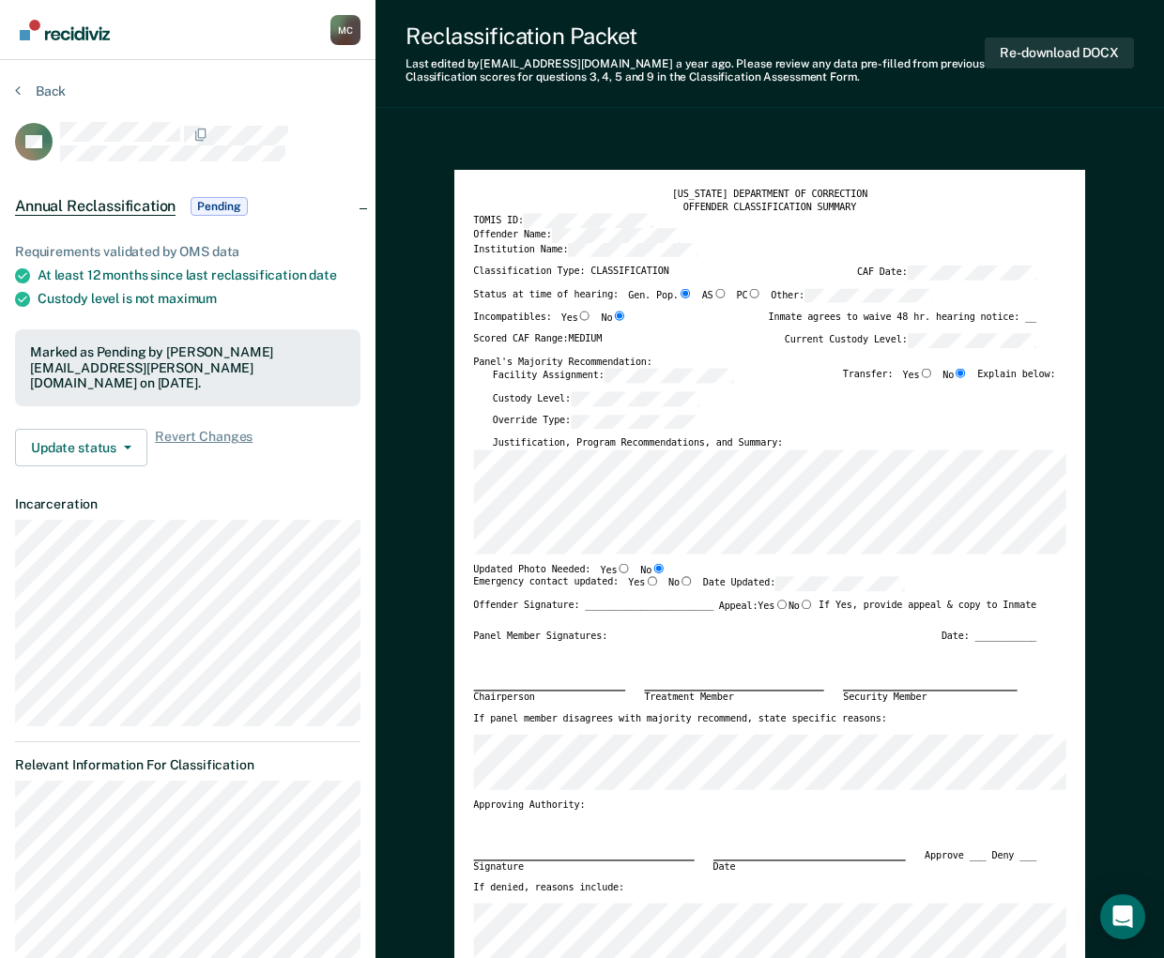
click at [205, 21] on nav "[PERSON_NAME] M C Profile How it works Log Out" at bounding box center [187, 29] width 345 height 59
click at [48, 94] on button "Back" at bounding box center [40, 91] width 51 height 17
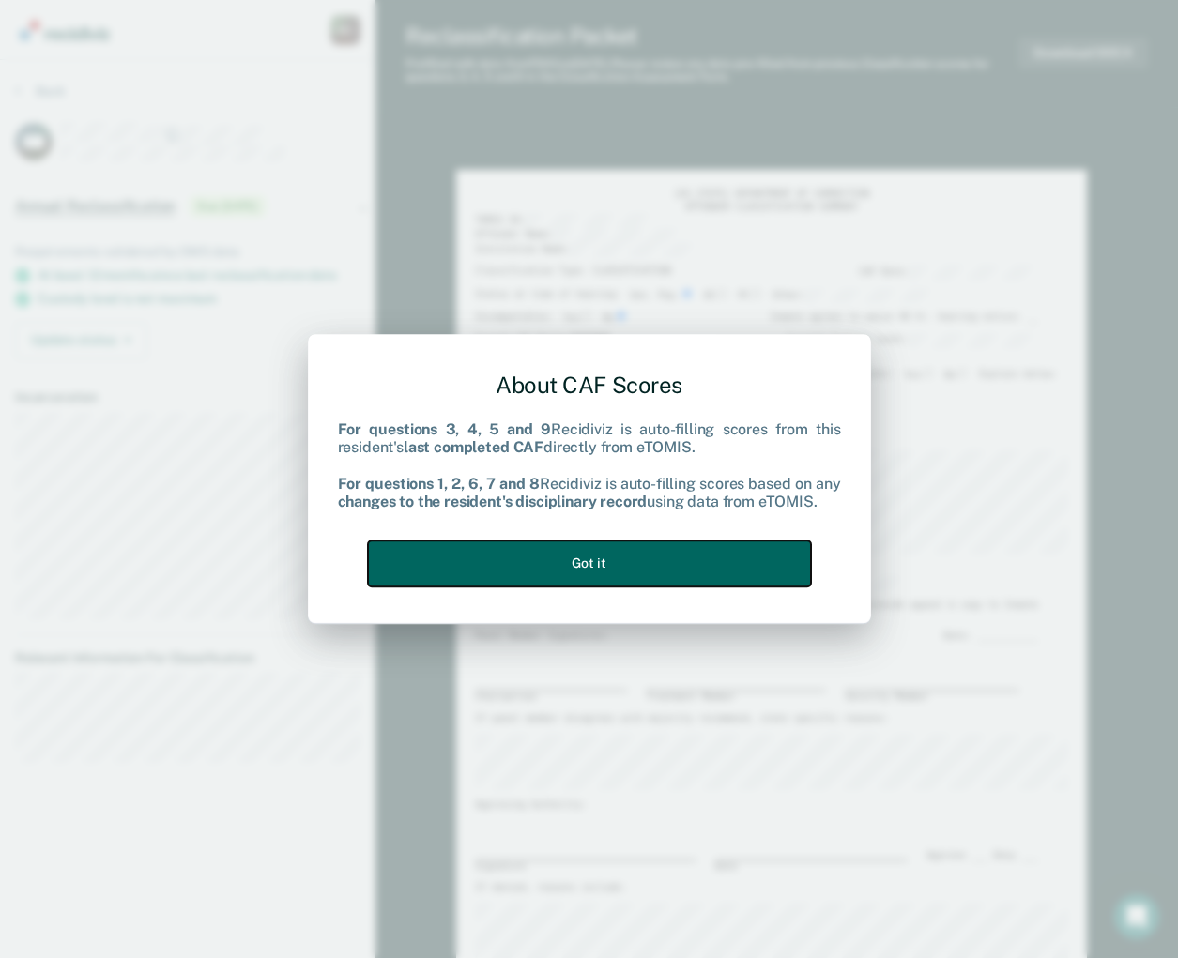
click at [677, 553] on button "Got it" at bounding box center [589, 564] width 443 height 46
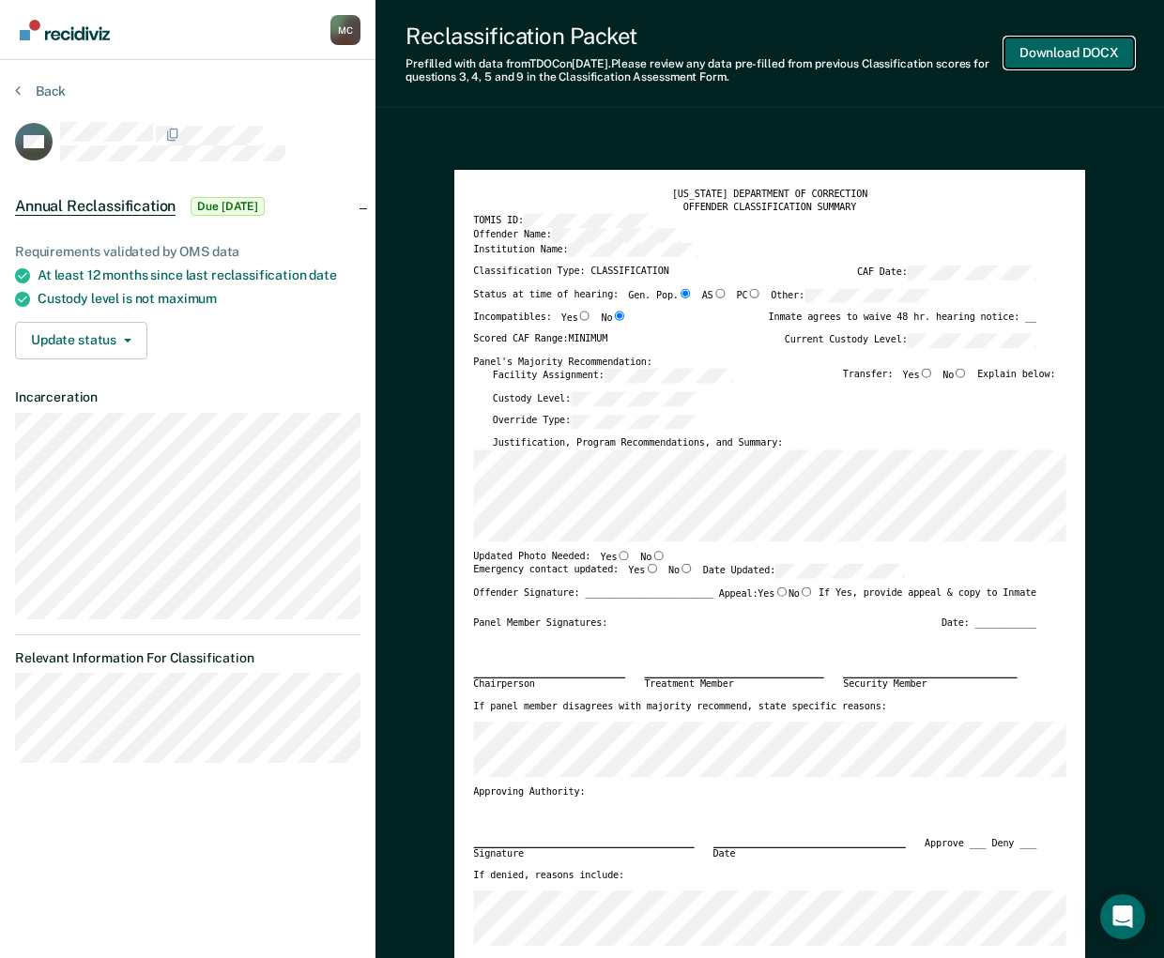
click at [1071, 57] on button "Download DOCX" at bounding box center [1069, 53] width 130 height 31
type textarea "x"
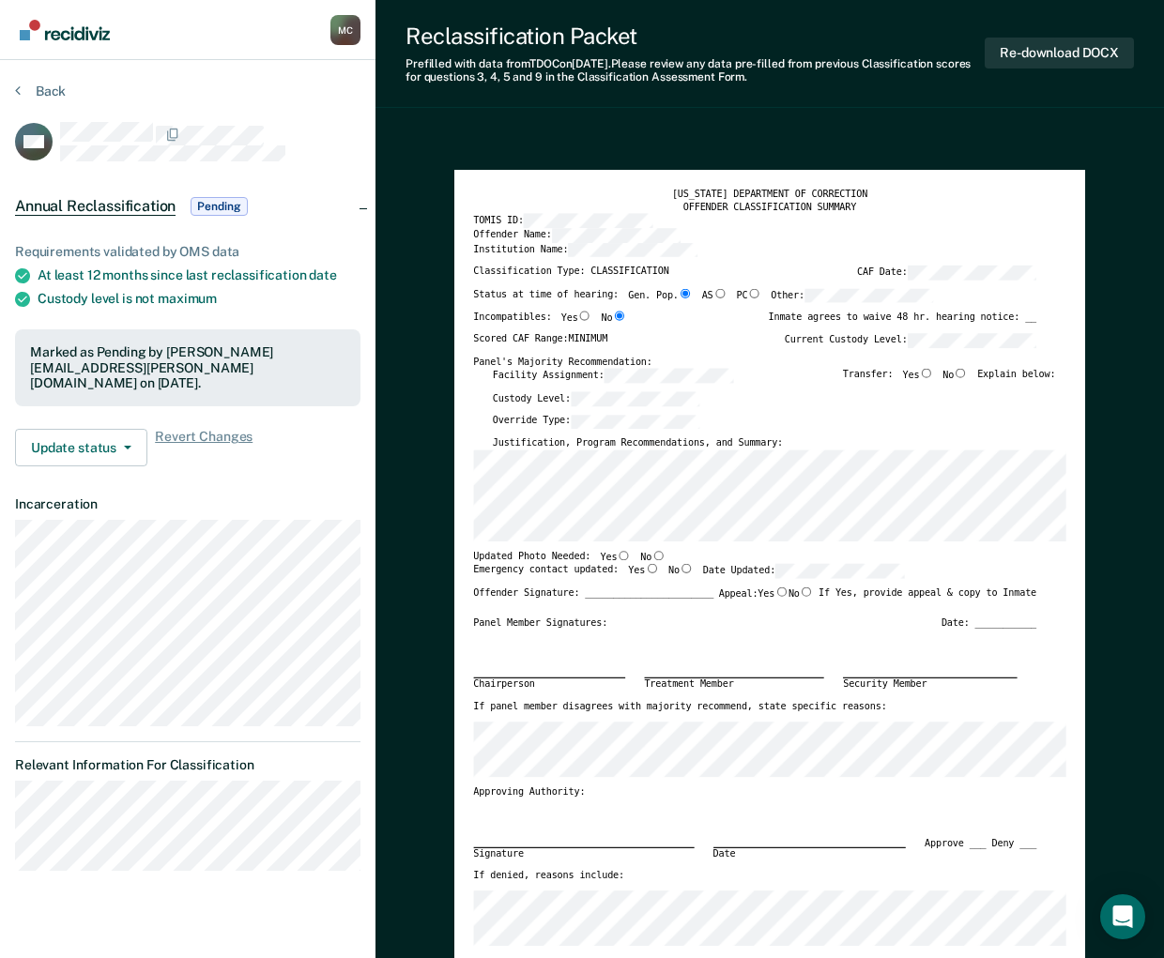
click at [52, 92] on button "Back" at bounding box center [40, 91] width 51 height 17
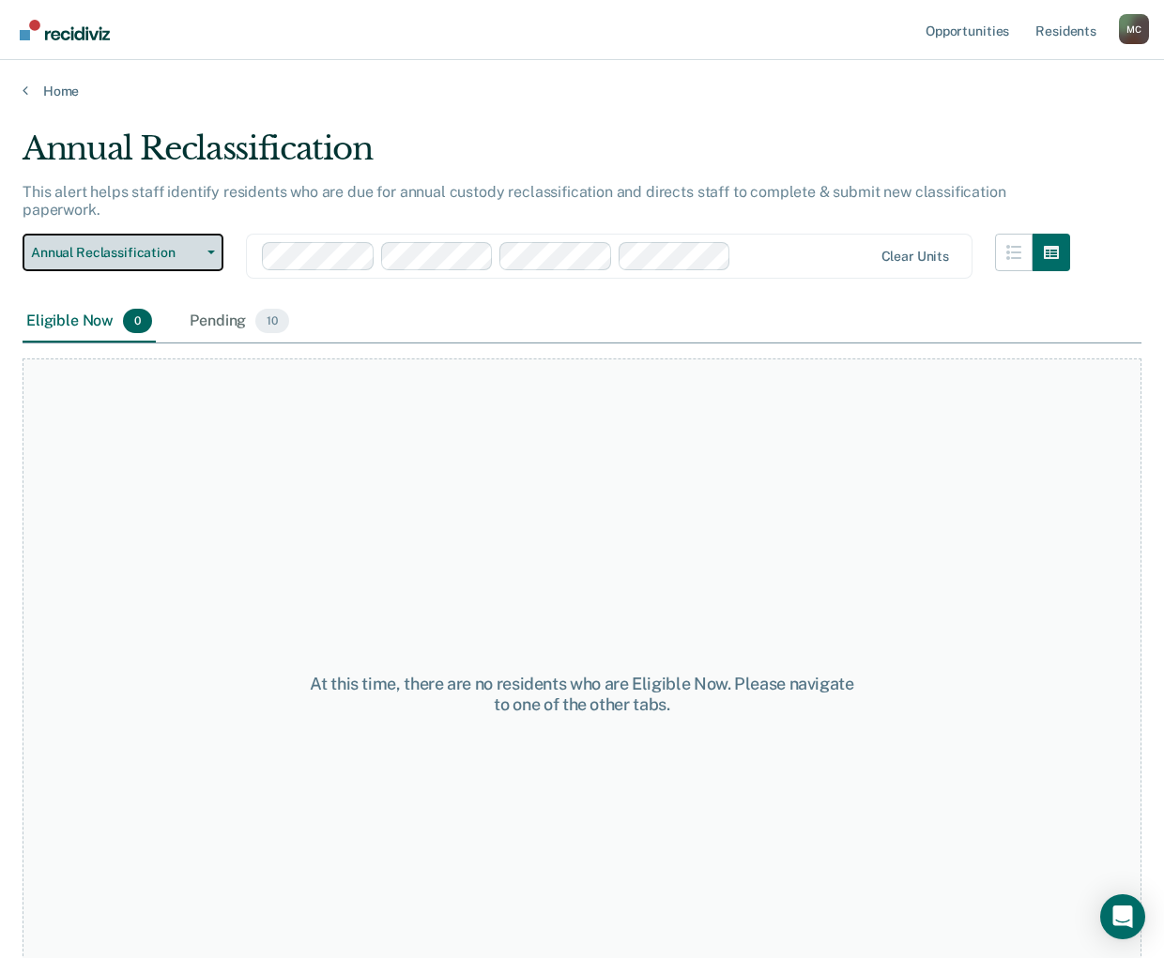
click at [112, 245] on span "Annual Reclassification" at bounding box center [115, 253] width 169 height 16
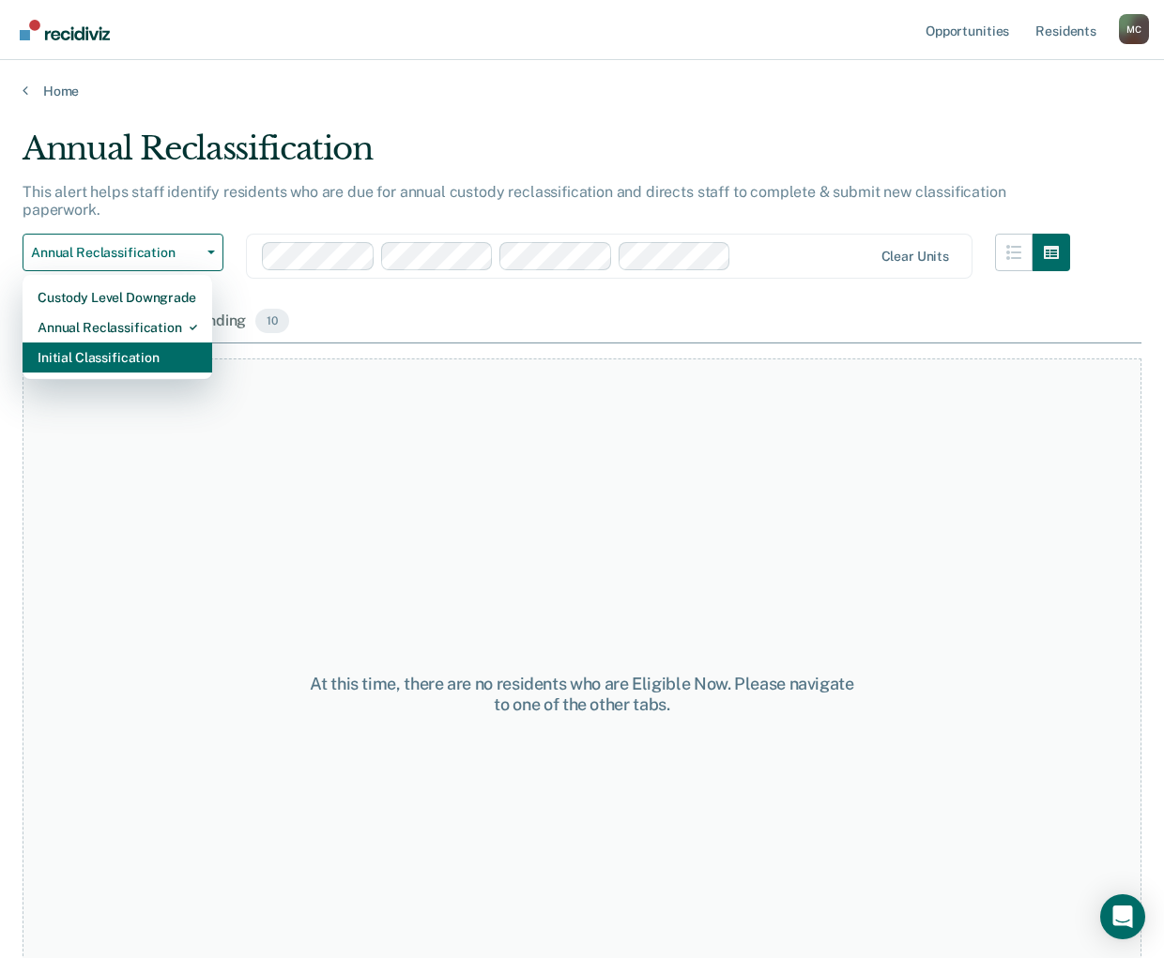
click at [102, 343] on div "Initial Classification" at bounding box center [118, 358] width 160 height 30
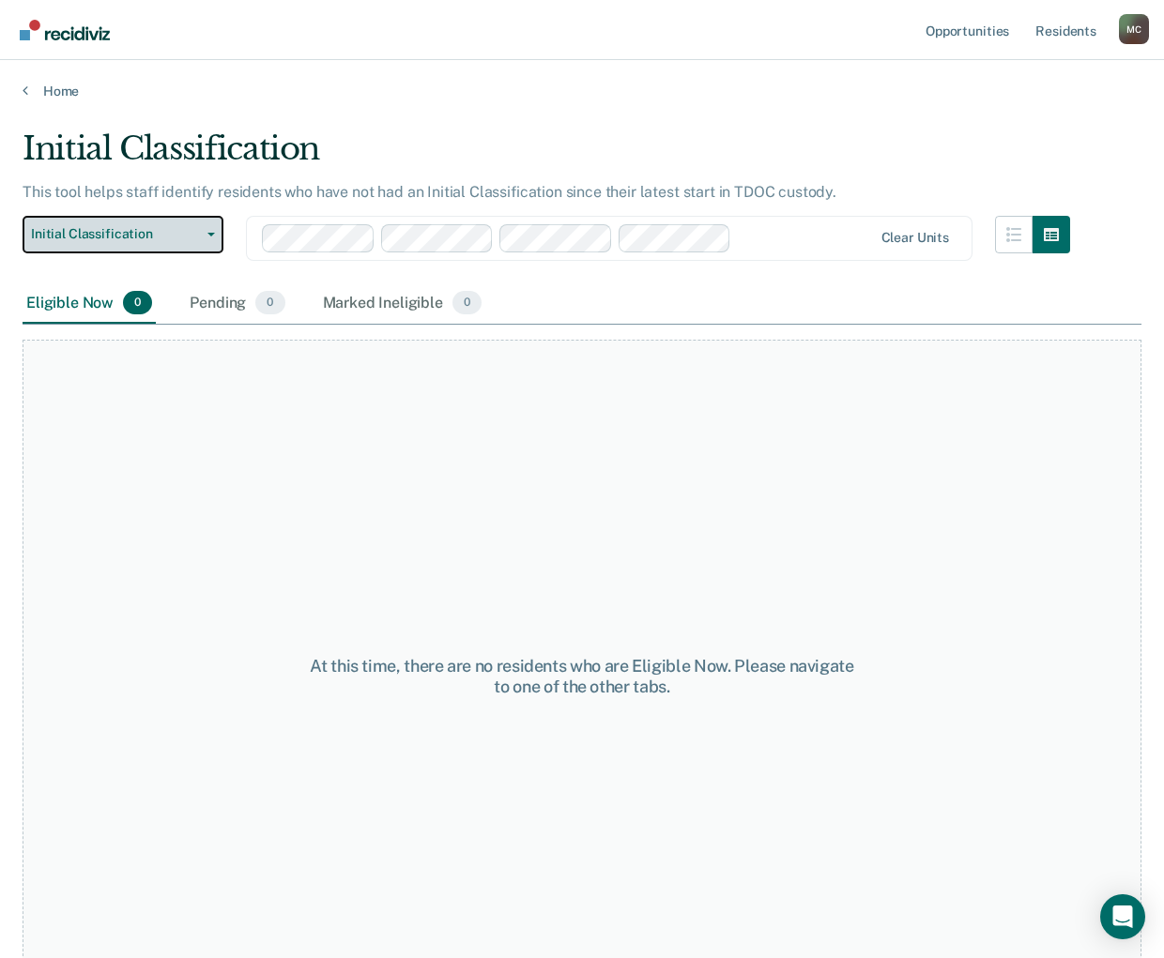
click at [114, 235] on span "Initial Classification" at bounding box center [115, 234] width 169 height 16
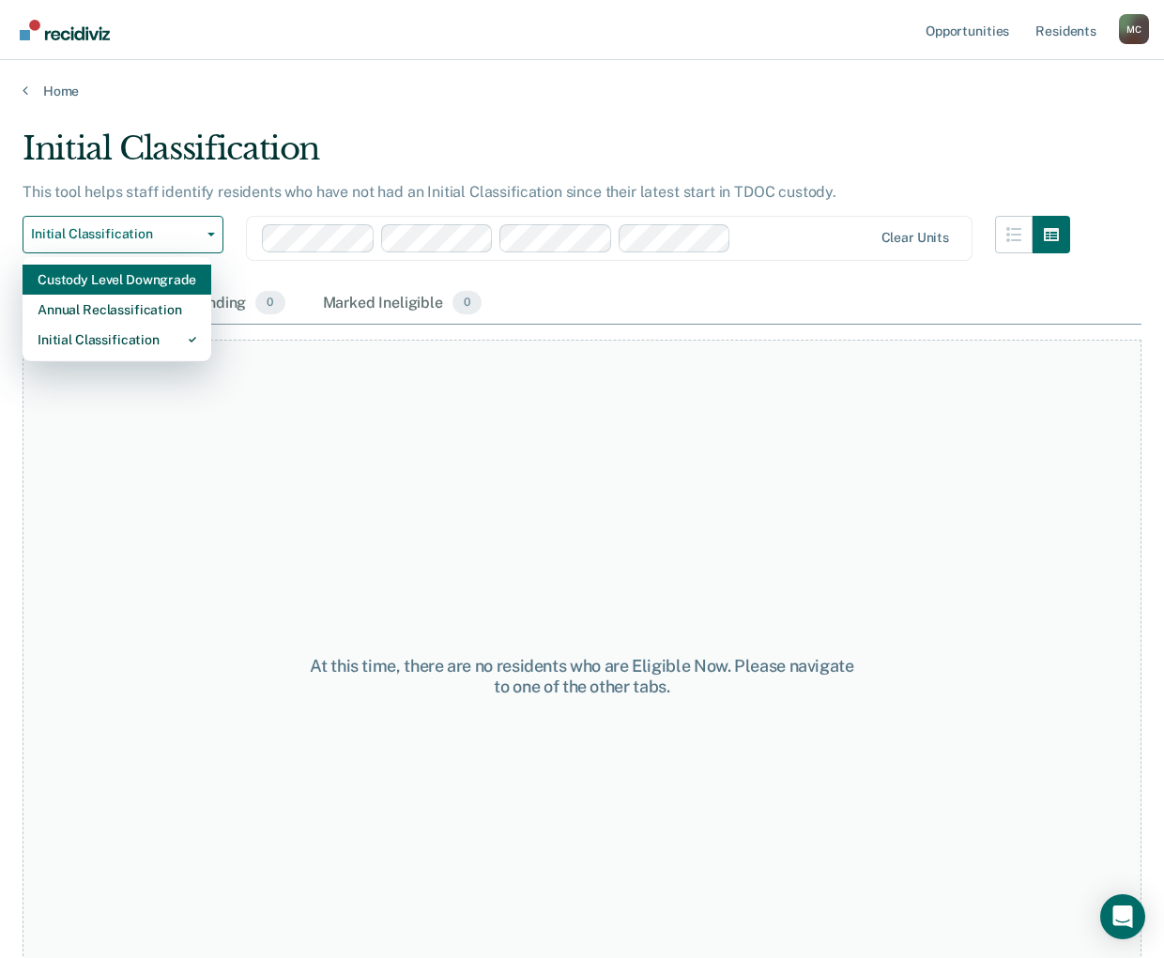
click at [112, 282] on div "Custody Level Downgrade" at bounding box center [117, 280] width 159 height 30
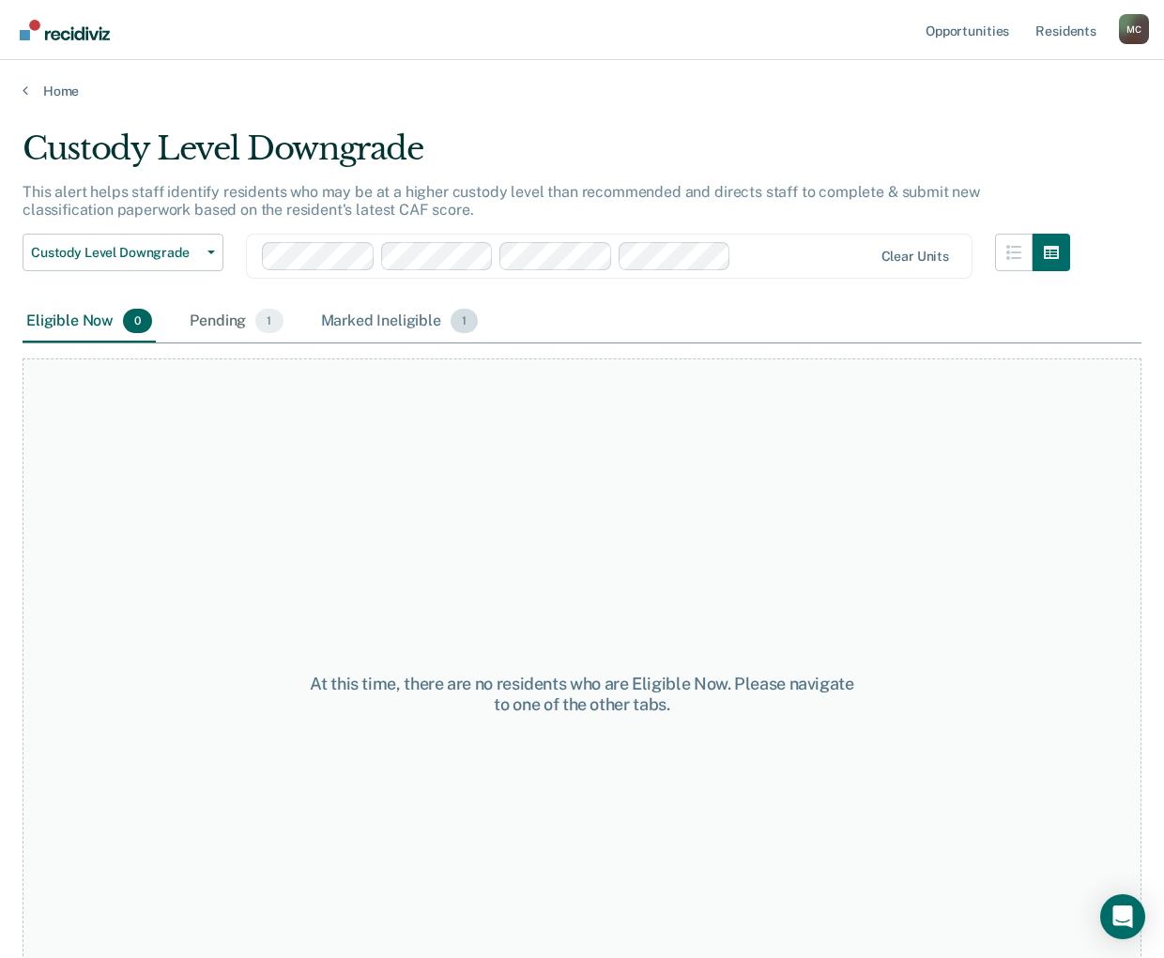
click at [407, 331] on div "Marked Ineligible 1" at bounding box center [399, 321] width 165 height 41
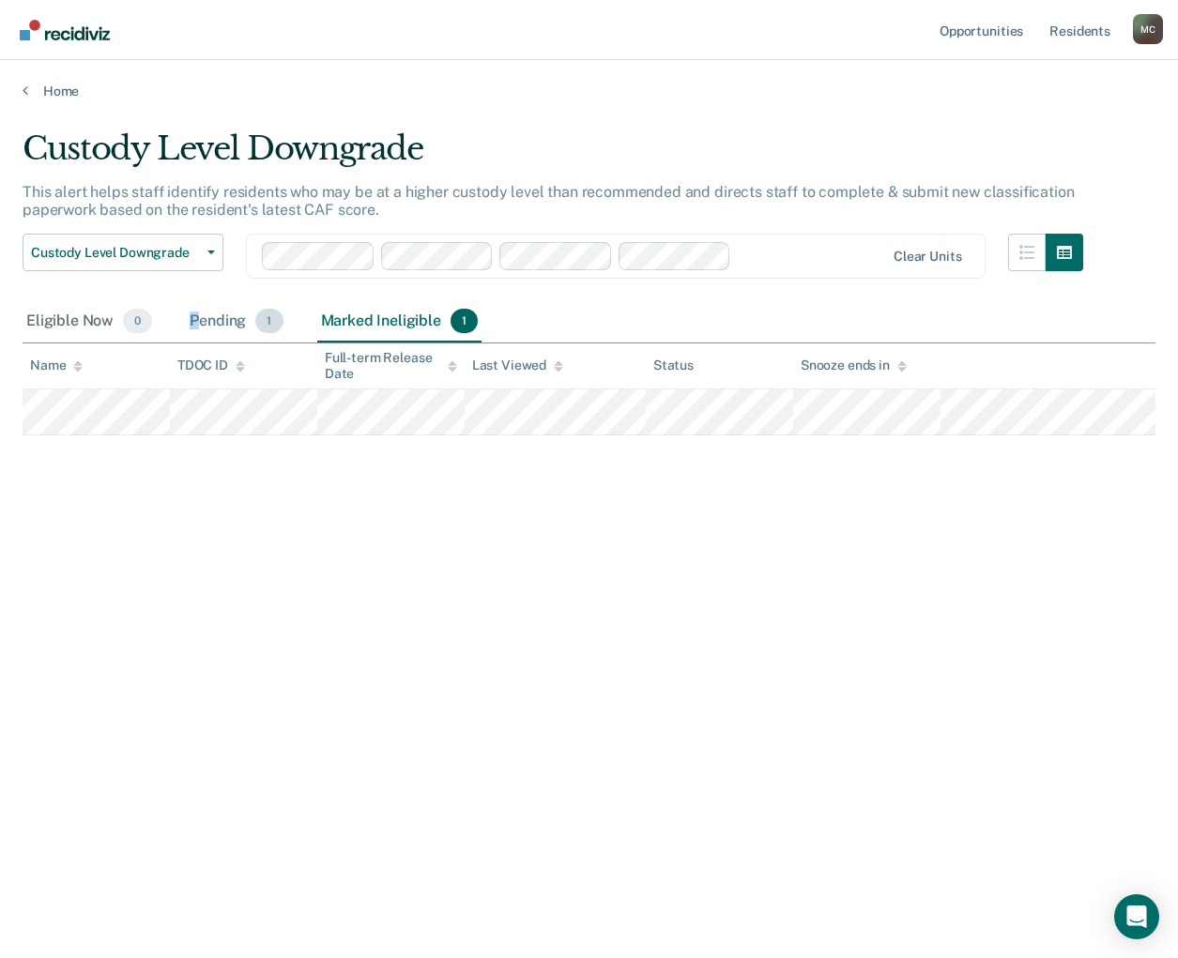
click at [194, 324] on div "Pending 1" at bounding box center [236, 321] width 100 height 41
click at [221, 332] on div "Pending 1" at bounding box center [236, 321] width 100 height 41
click at [282, 571] on div "Custody Level Downgrade This alert helps staff identify residents who may be at…" at bounding box center [589, 474] width 1133 height 688
click at [390, 328] on div "Marked Ineligible 1" at bounding box center [399, 321] width 165 height 41
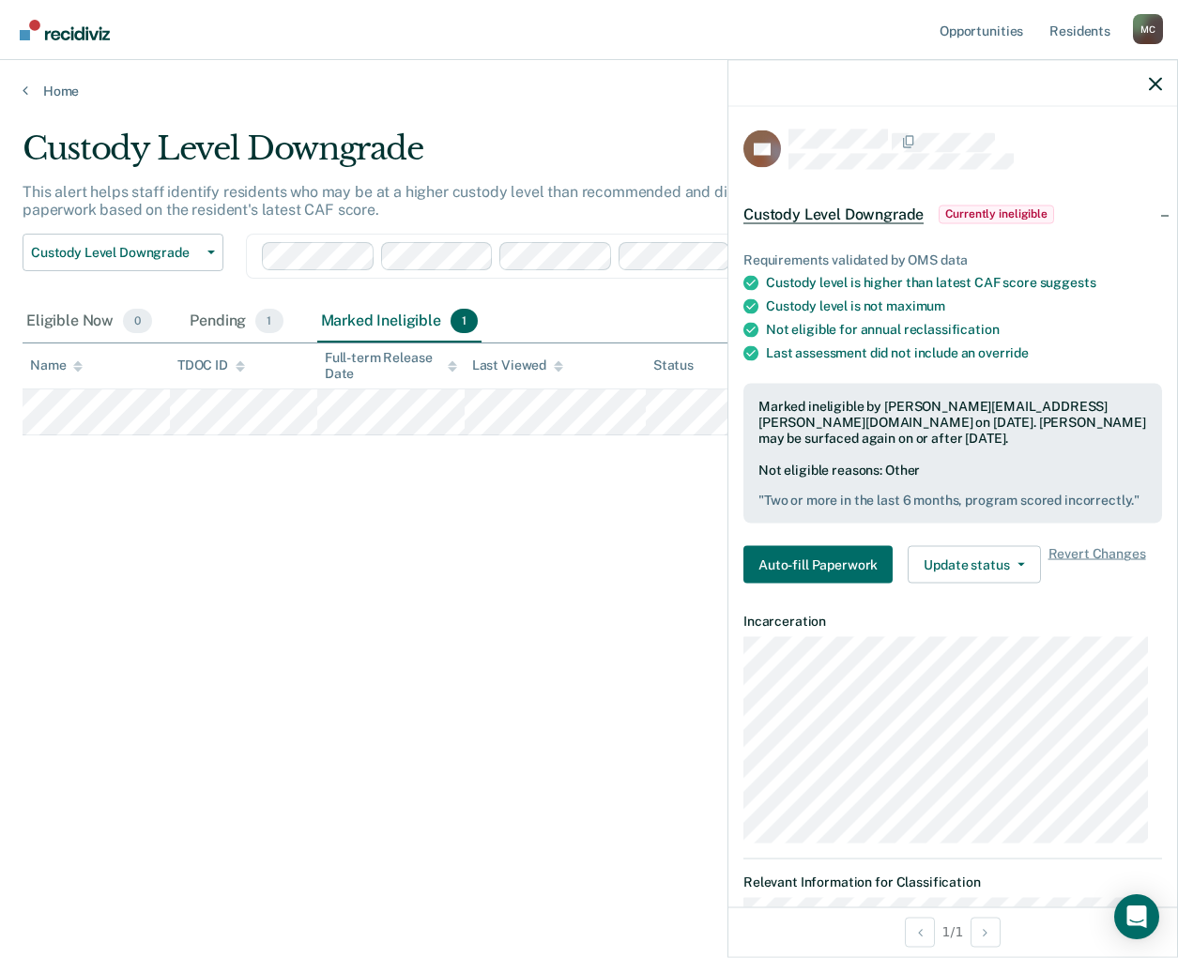
click at [296, 579] on div "Custody Level Downgrade This alert helps staff identify residents who may be at…" at bounding box center [589, 474] width 1133 height 688
click at [53, 92] on link "Home" at bounding box center [589, 91] width 1133 height 17
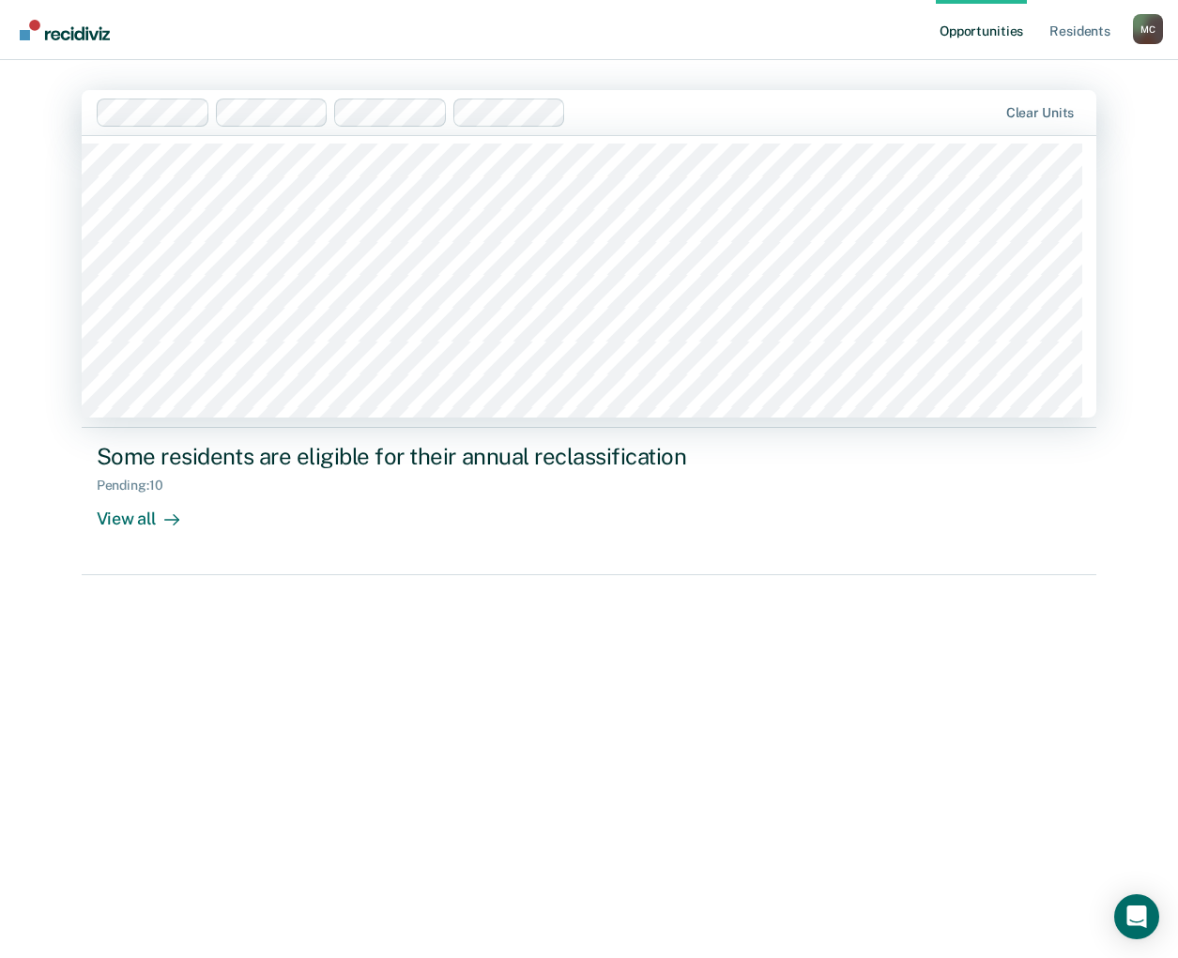
click at [705, 113] on div at bounding box center [784, 112] width 423 height 22
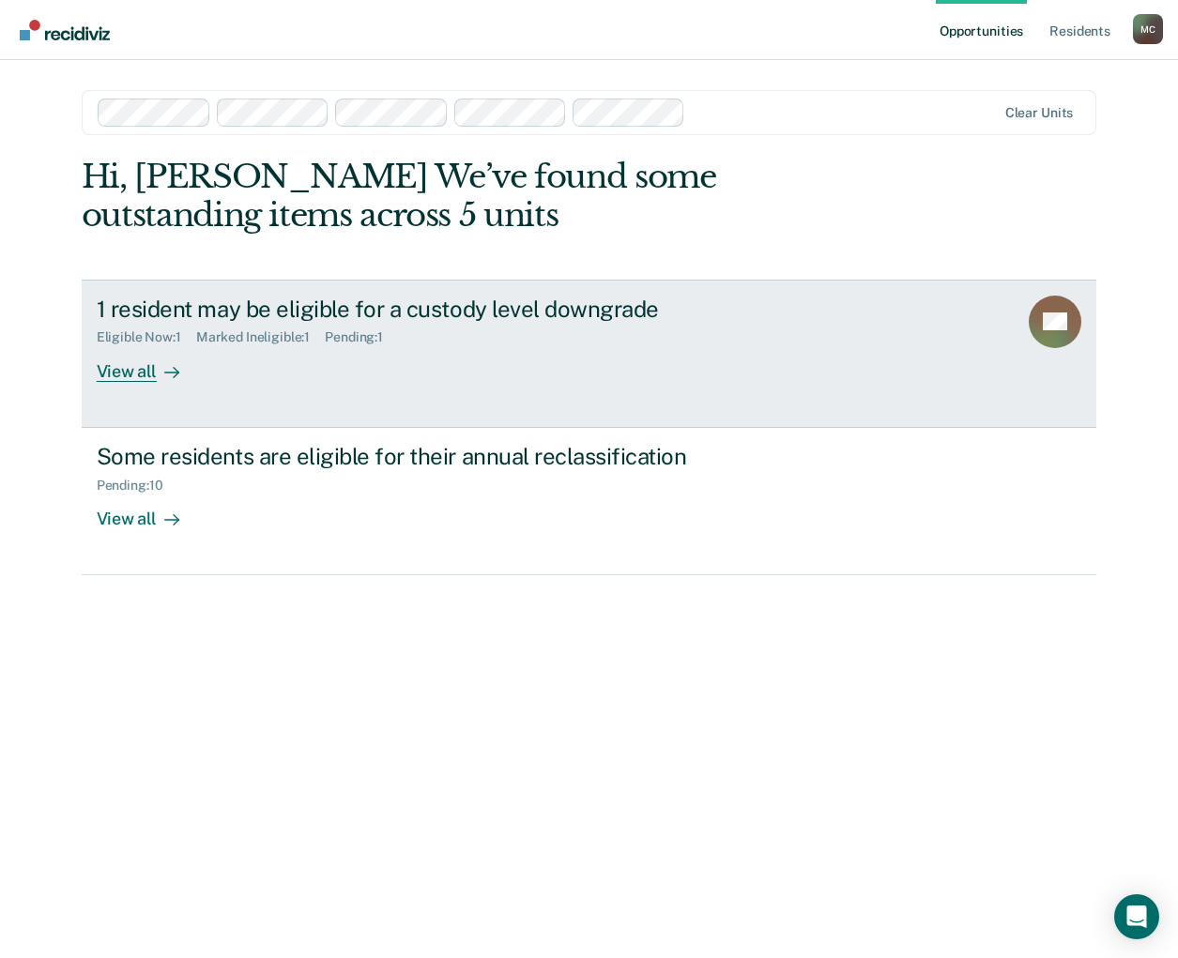
click at [123, 371] on div "View all" at bounding box center [149, 363] width 105 height 37
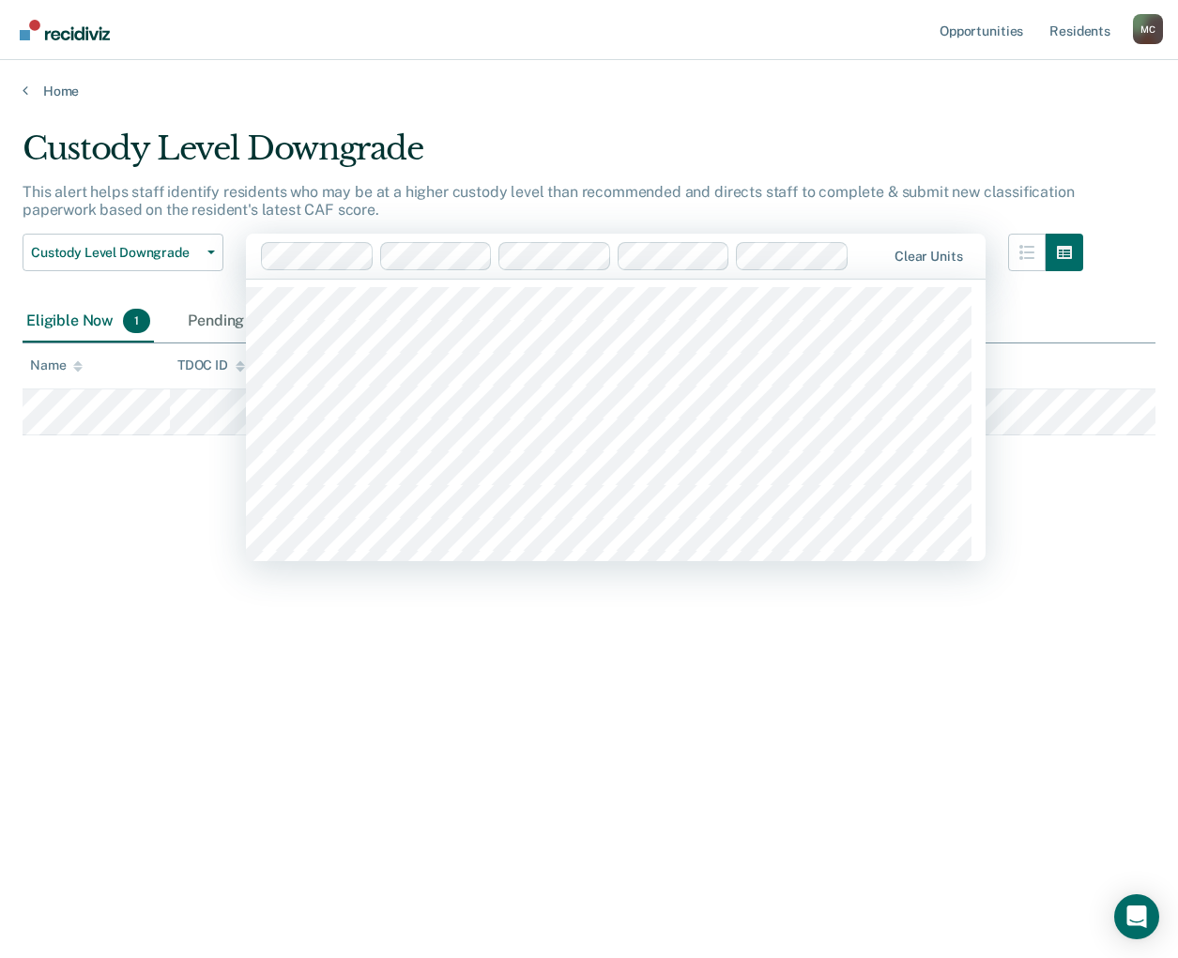
click at [870, 263] on div at bounding box center [871, 256] width 28 height 22
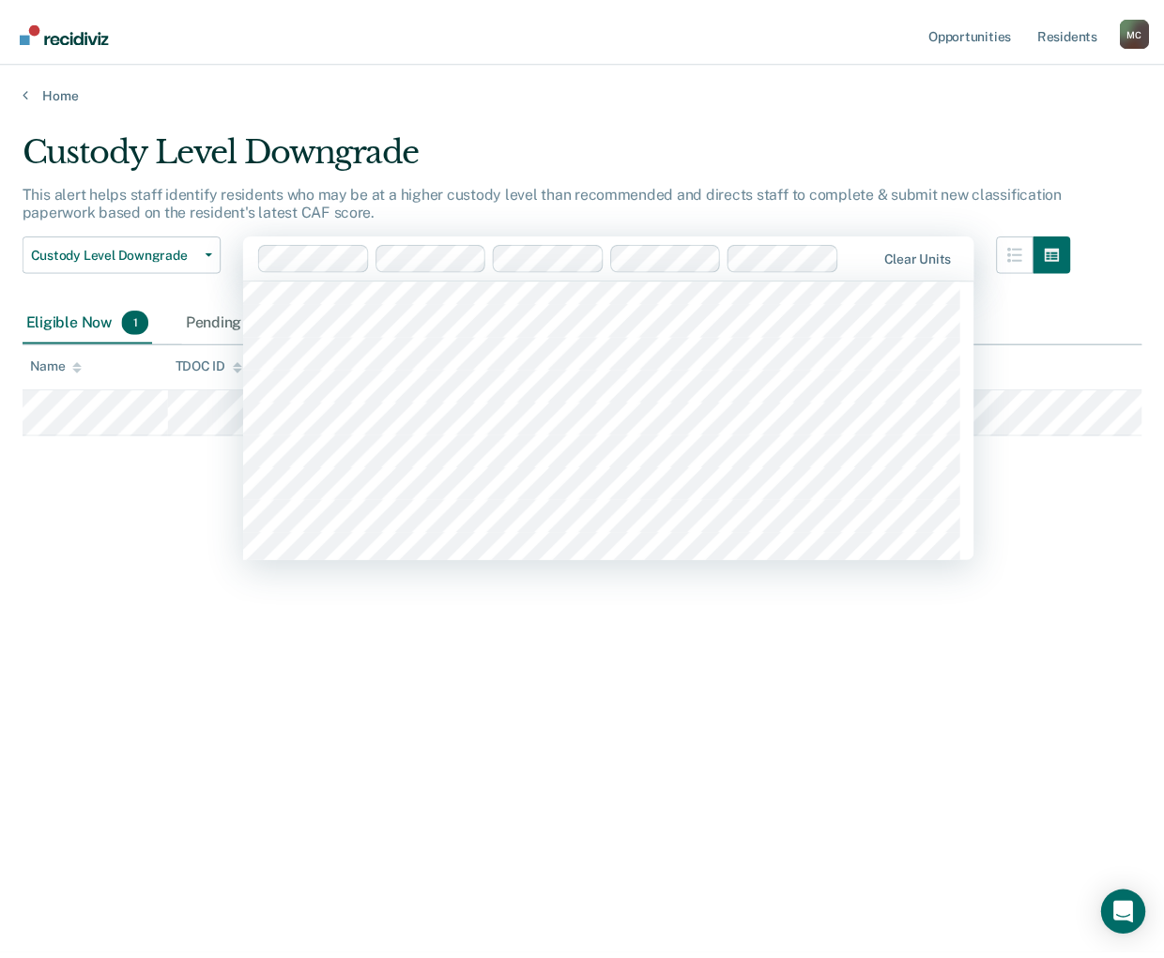
scroll to position [1595, 0]
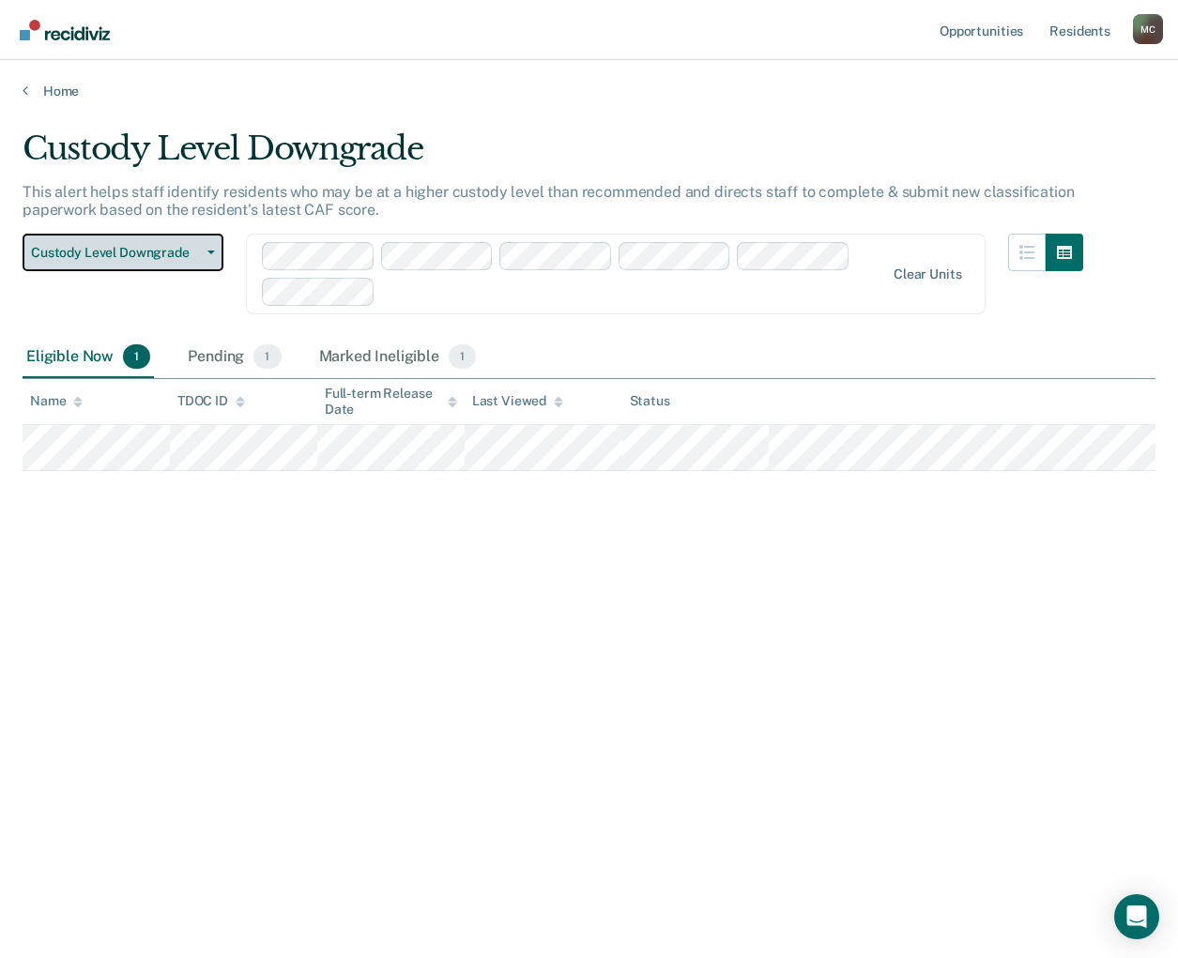
click at [108, 258] on span "Custody Level Downgrade" at bounding box center [115, 253] width 169 height 16
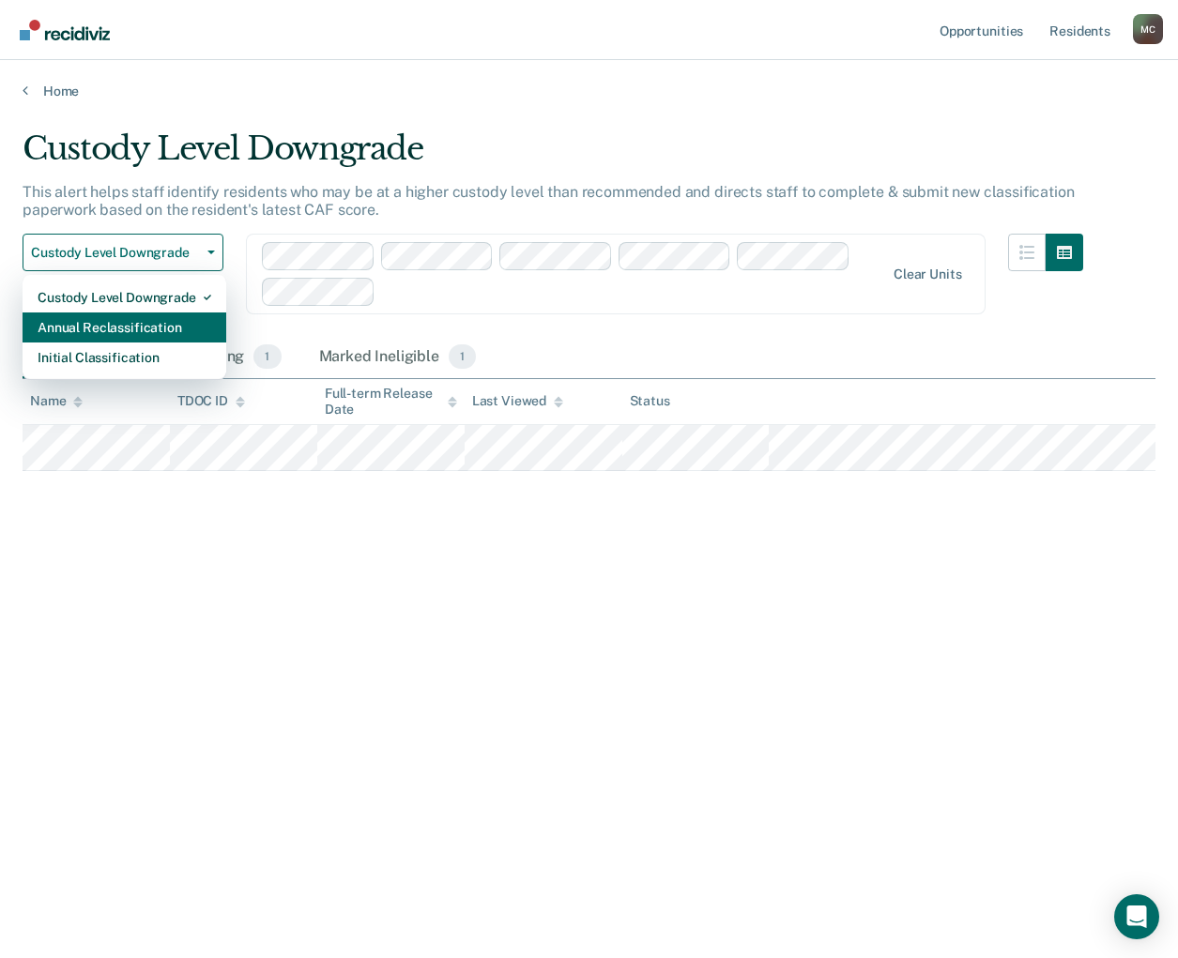
click at [120, 329] on div "Annual Reclassification" at bounding box center [125, 327] width 174 height 30
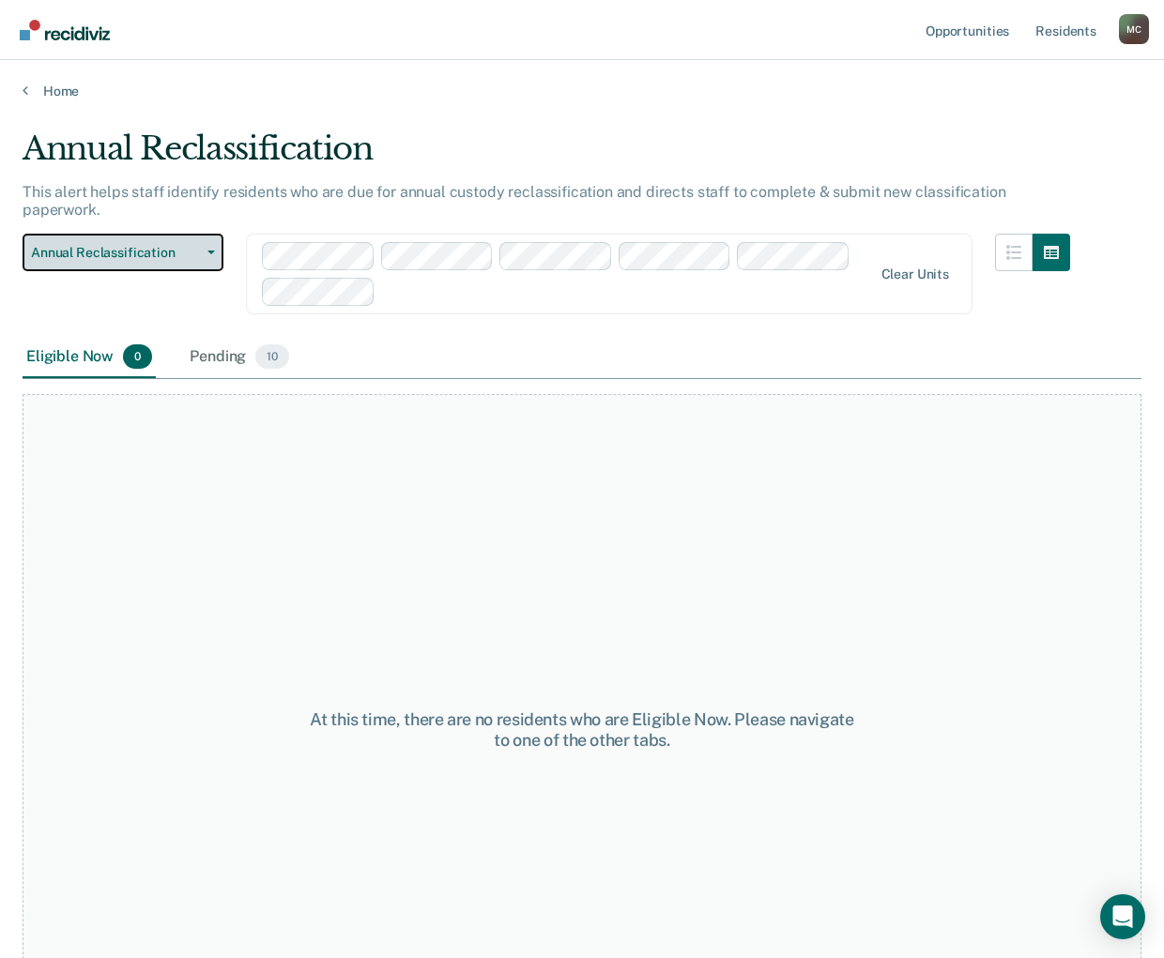
click at [116, 245] on span "Annual Reclassification" at bounding box center [115, 253] width 169 height 16
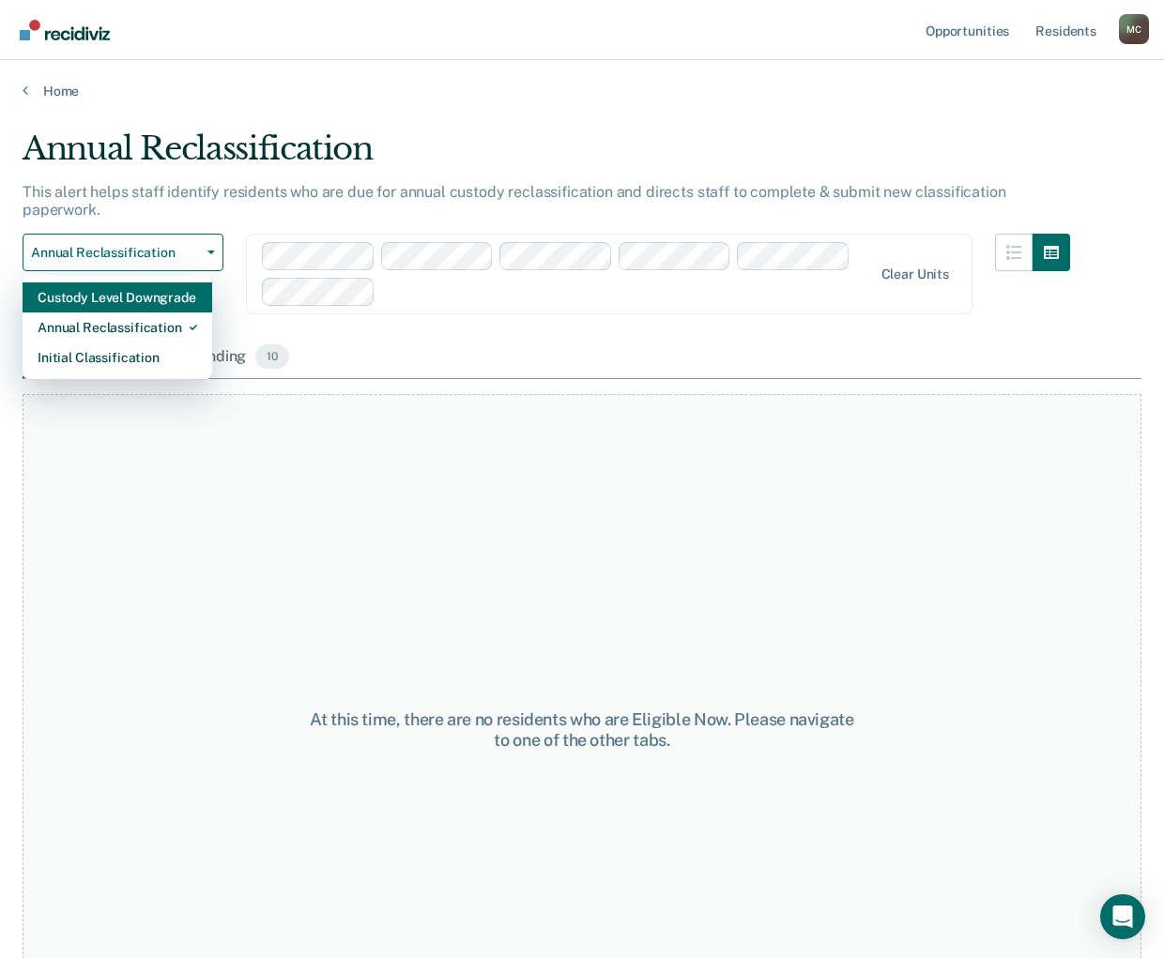
click at [110, 282] on div "Custody Level Downgrade" at bounding box center [118, 297] width 160 height 30
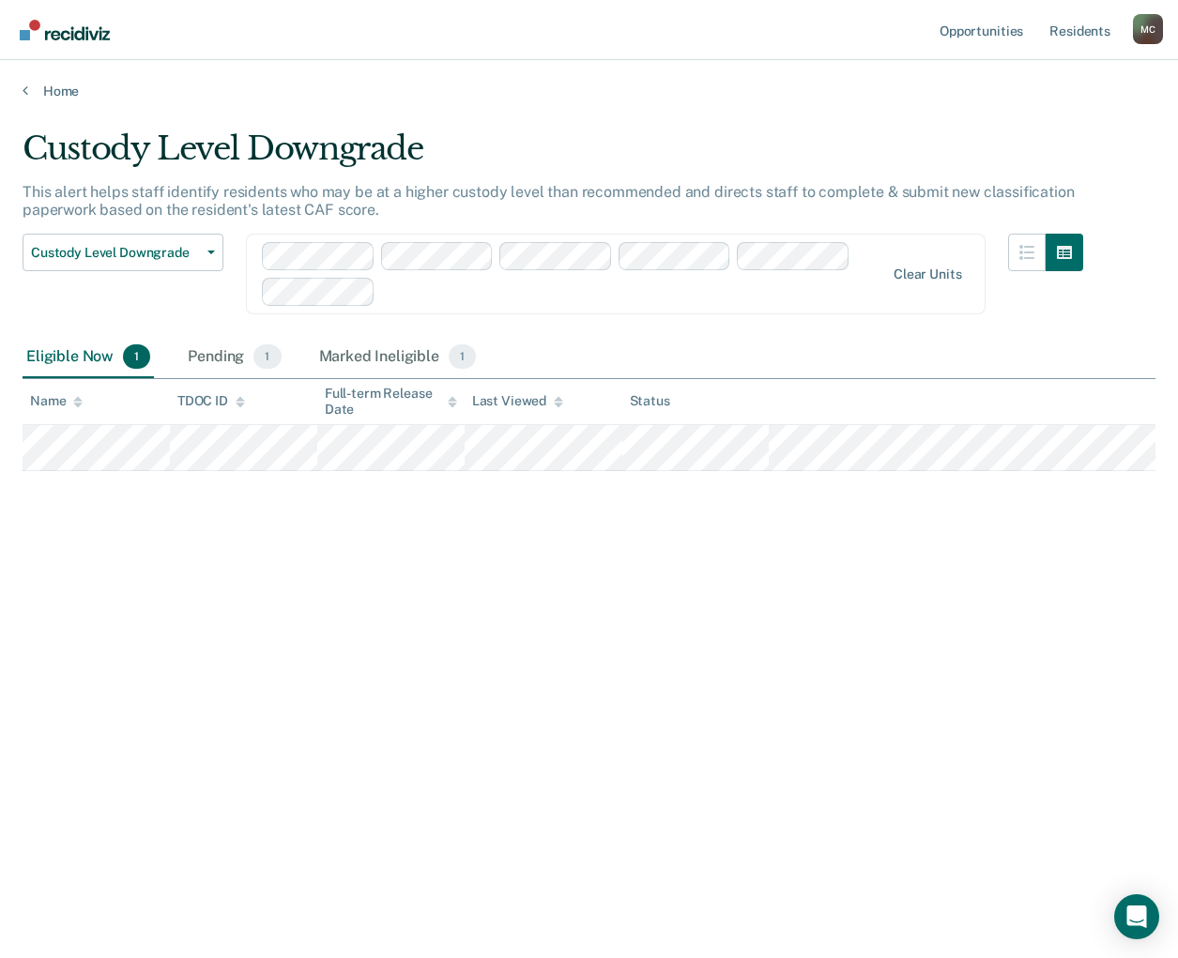
click at [465, 560] on div "Custody Level Downgrade This alert helps staff identify residents who may be at…" at bounding box center [589, 474] width 1133 height 688
